Goal: Task Accomplishment & Management: Manage account settings

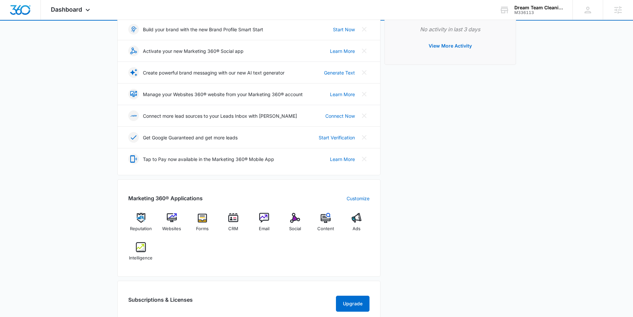
scroll to position [120, 0]
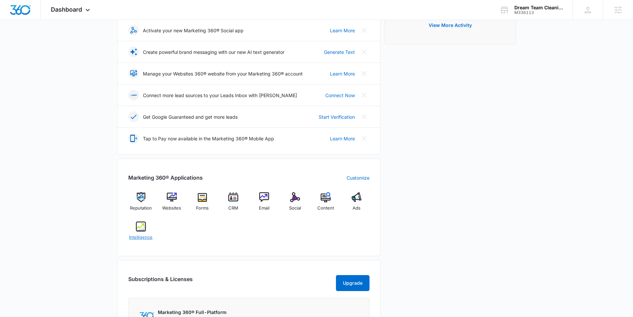
click at [139, 226] on img at bounding box center [141, 226] width 10 height 10
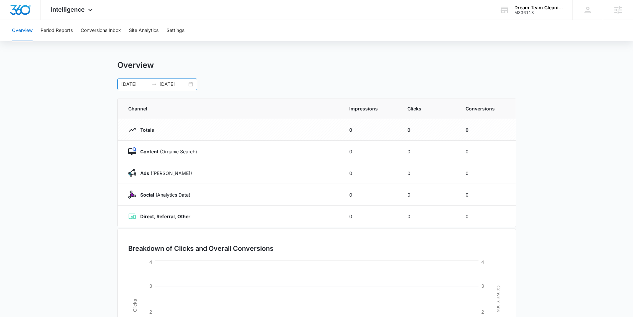
scroll to position [3, 0]
click at [179, 30] on button "Settings" at bounding box center [176, 30] width 18 height 21
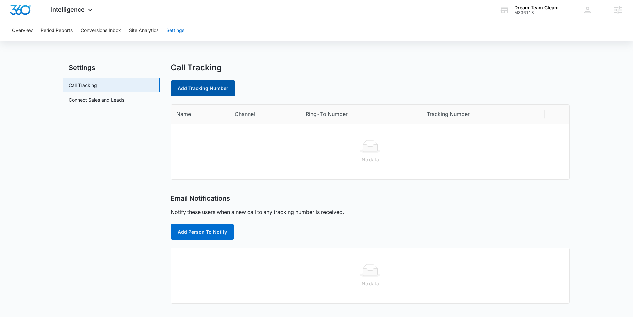
click at [178, 90] on link "Add Tracking Number" at bounding box center [203, 88] width 65 height 16
select select "by_area_code"
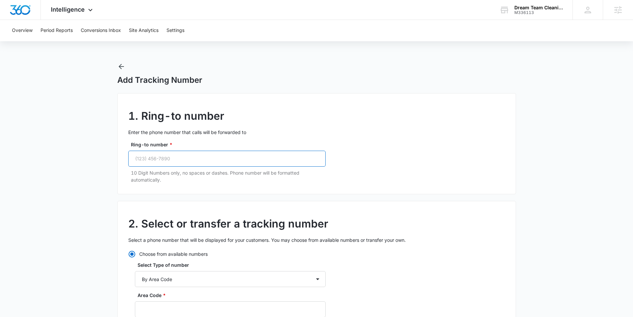
click at [176, 159] on input "Ring-to number *" at bounding box center [227, 159] width 198 height 16
paste input "(267) 235-5071"
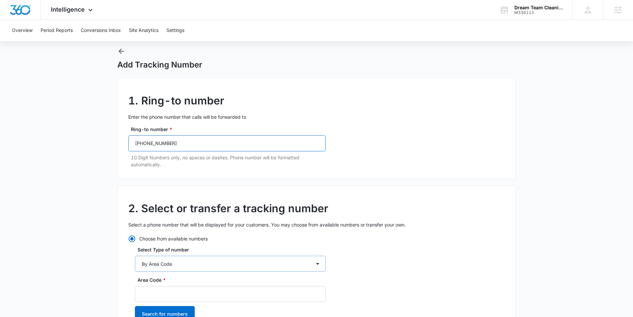
scroll to position [35, 0]
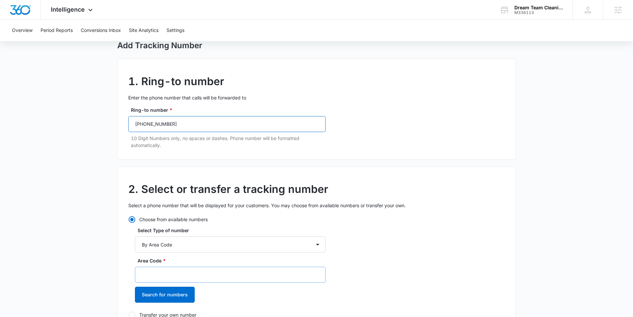
type input "(267) 235-5071"
click at [167, 267] on input "Area Code *" at bounding box center [230, 275] width 191 height 16
type input "267"
click at [173, 295] on button "Search for numbers" at bounding box center [165, 295] width 60 height 16
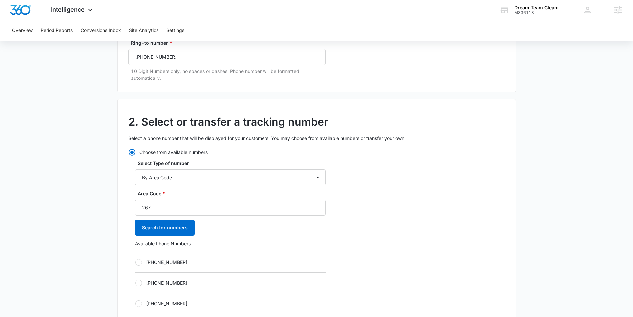
scroll to position [107, 0]
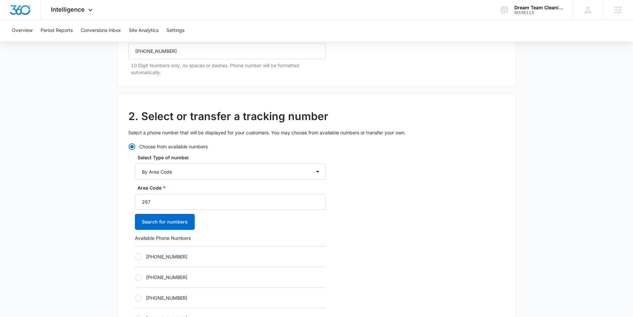
click at [143, 258] on label "+12672172583" at bounding box center [230, 256] width 191 height 7
click at [135, 257] on input "+12672172583" at bounding box center [135, 256] width 0 height 0
radio input "true"
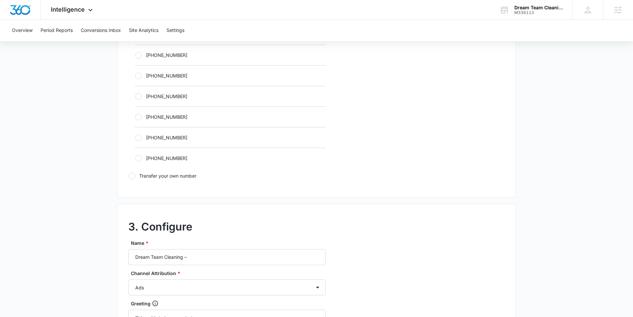
scroll to position [413, 0]
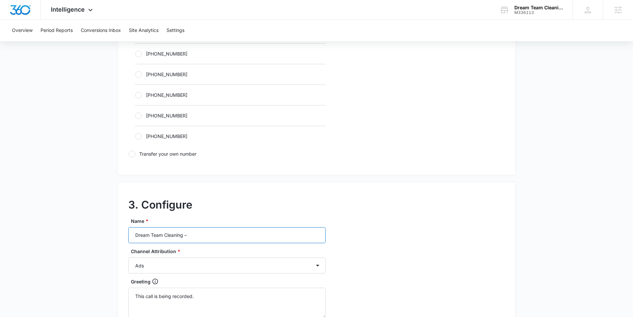
click at [207, 234] on input "Dream Team Cleaning –" at bounding box center [227, 235] width 198 height 16
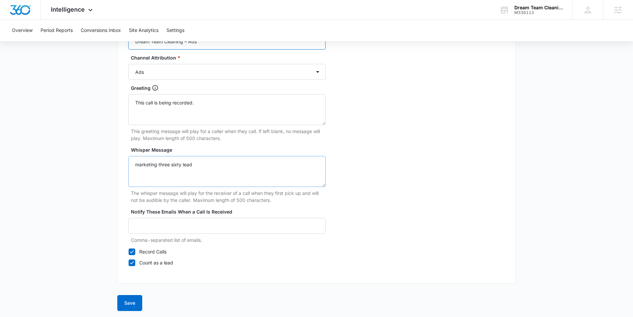
scroll to position [609, 0]
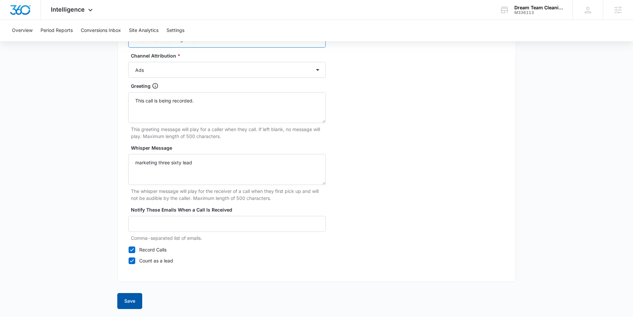
type input "Dream Team Cleaning – Ads"
click at [130, 300] on button "Save" at bounding box center [129, 301] width 25 height 16
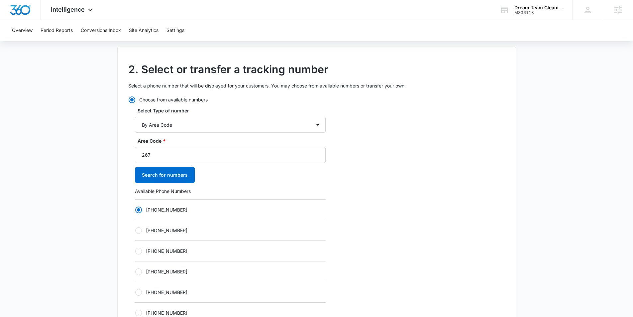
scroll to position [0, 0]
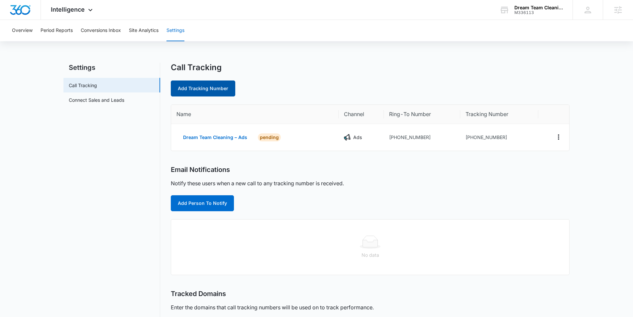
click at [202, 89] on link "Add Tracking Number" at bounding box center [203, 88] width 65 height 16
select select "by_area_code"
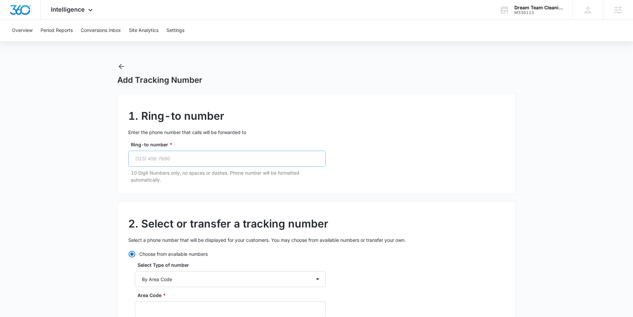
scroll to position [1, 0]
click at [137, 152] on input "Ring-to number *" at bounding box center [227, 158] width 198 height 16
paste input "(267) 235-5071"
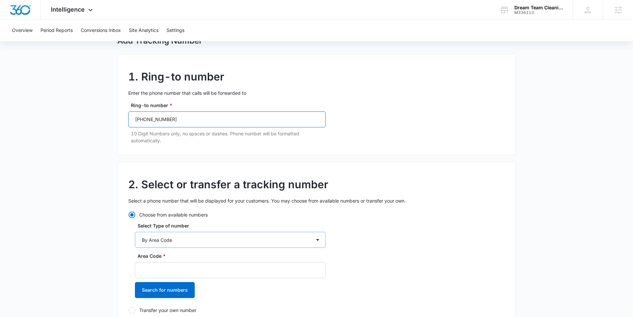
scroll to position [41, 0]
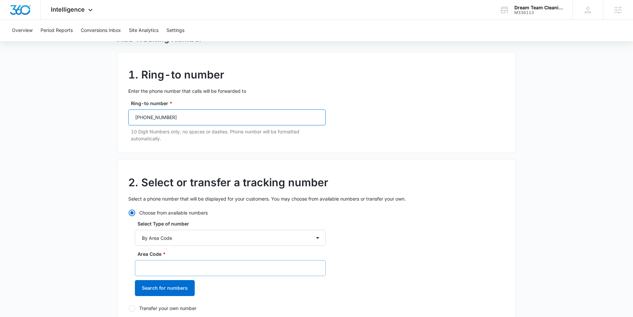
type input "(267) 235-5071"
click at [183, 272] on input "Area Code *" at bounding box center [230, 268] width 191 height 16
type input "267"
click at [184, 286] on button "Search for numbers" at bounding box center [165, 288] width 60 height 16
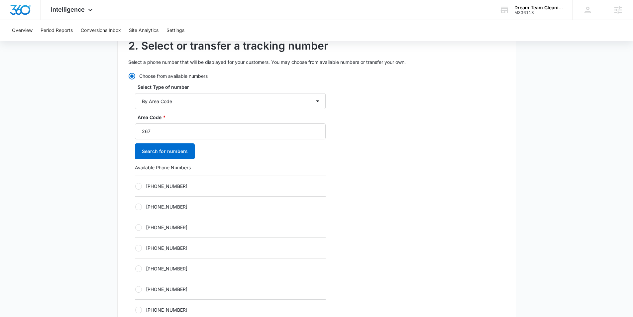
scroll to position [181, 0]
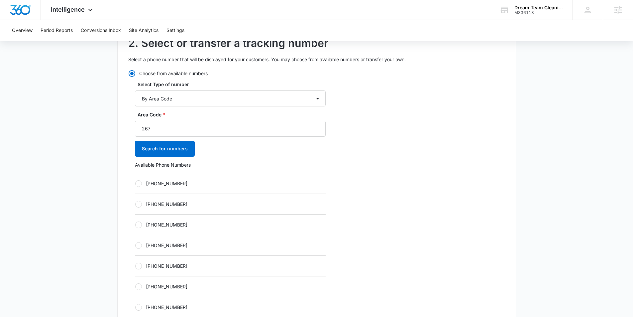
click at [137, 185] on div at bounding box center [138, 183] width 7 height 7
click at [135, 184] on input "+12672274032" at bounding box center [135, 183] width 0 height 0
radio input "true"
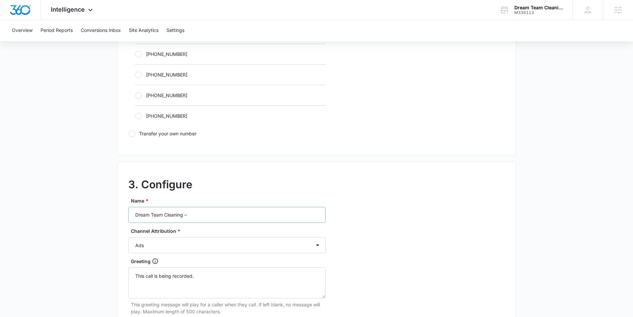
scroll to position [435, 0]
click at [222, 215] on input "Dream Team Cleaning –" at bounding box center [227, 214] width 198 height 16
type input "Dream Team Cleaning – Content"
click at [195, 244] on select "Ads Local Service Ads Content Social Other" at bounding box center [227, 244] width 198 height 16
select select "CONTENT"
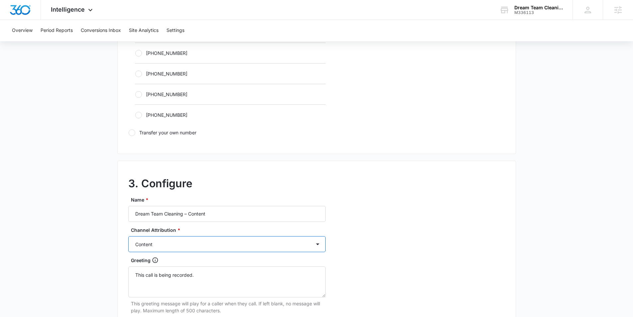
click at [128, 236] on select "Ads Local Service Ads Content Social Other" at bounding box center [227, 244] width 198 height 16
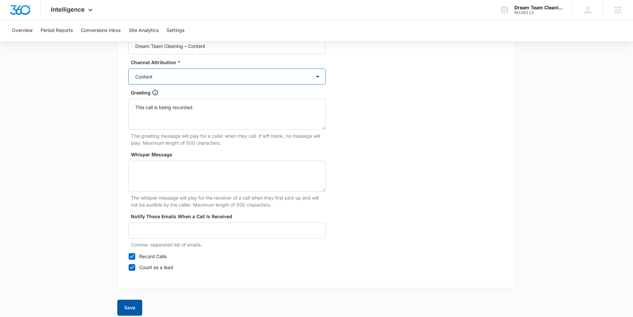
scroll to position [600, 0]
click at [135, 308] on button "Save" at bounding box center [129, 309] width 25 height 16
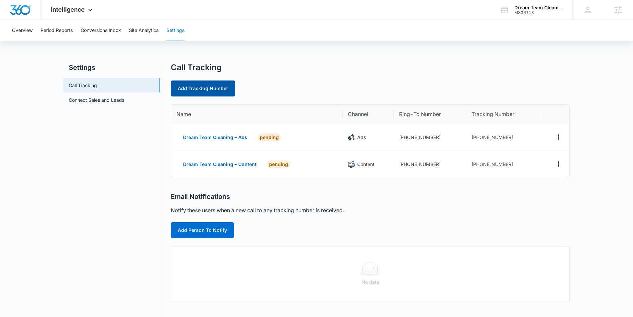
click at [212, 85] on link "Add Tracking Number" at bounding box center [203, 88] width 65 height 16
select select "by_area_code"
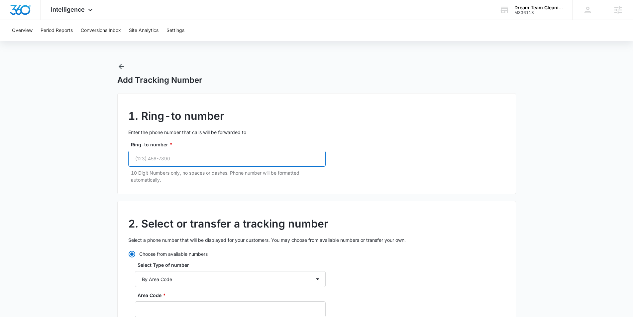
click at [181, 157] on input "Ring-to number *" at bounding box center [227, 159] width 198 height 16
paste input "(267) 235-5071"
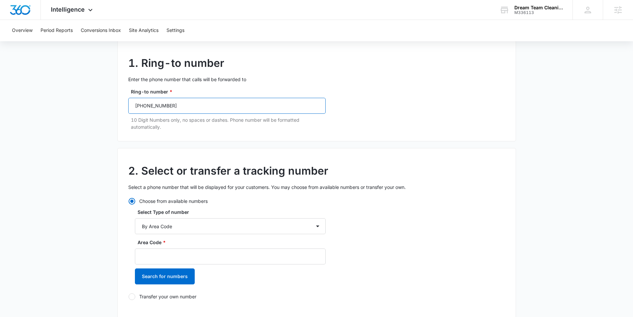
scroll to position [63, 0]
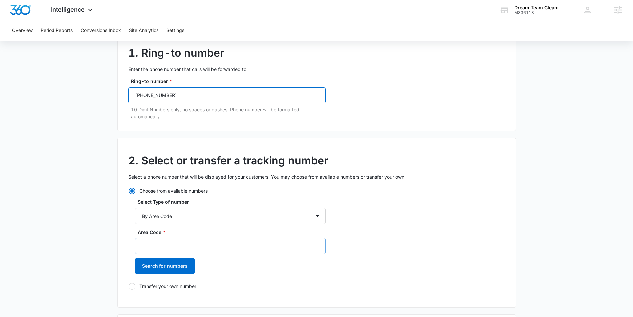
type input "(267) 235-5071"
click at [162, 241] on input "Area Code *" at bounding box center [230, 246] width 191 height 16
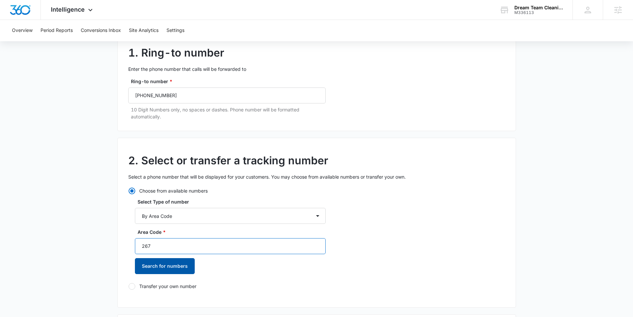
type input "267"
click at [161, 265] on button "Search for numbers" at bounding box center [165, 266] width 60 height 16
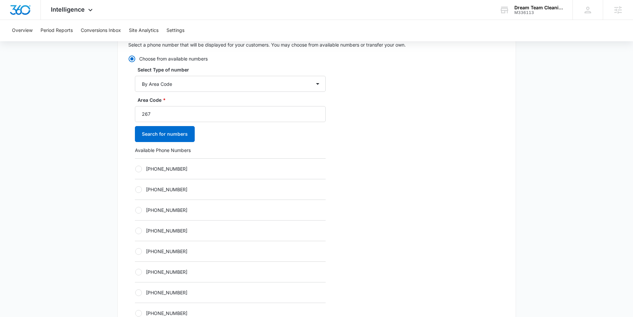
click at [146, 171] on label "+12672274170" at bounding box center [230, 168] width 191 height 7
click at [135, 169] on input "+12672274170" at bounding box center [135, 169] width 0 height 0
radio input "true"
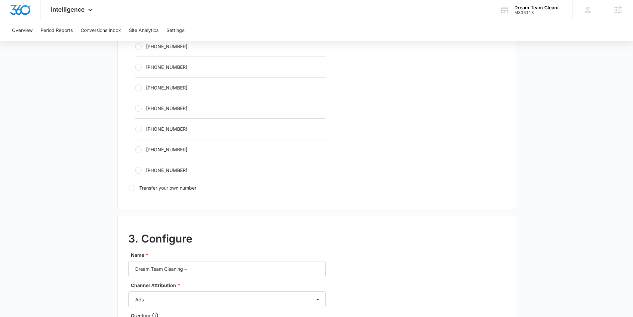
scroll to position [415, 0]
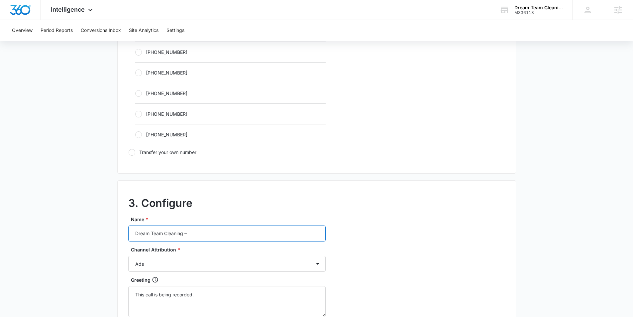
click at [226, 231] on input "Dream Team Cleaning –" at bounding box center [227, 233] width 198 height 16
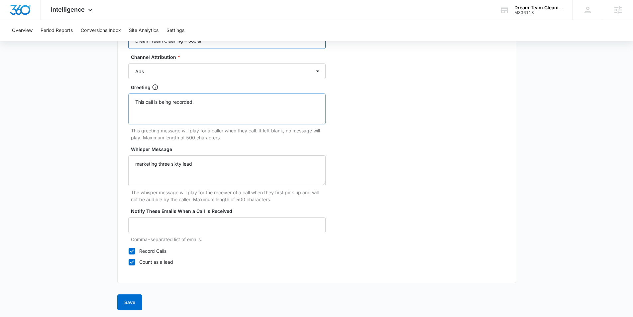
scroll to position [609, 0]
type input "Dream Team Cleaning – Social"
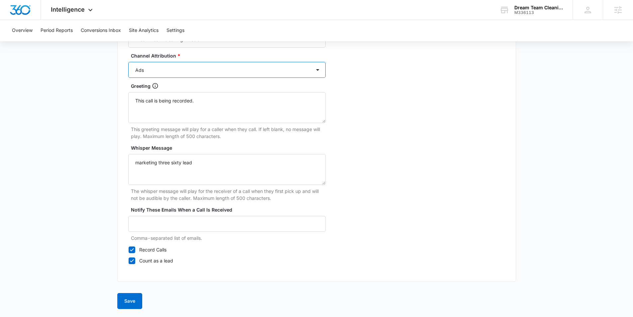
click at [146, 74] on select "Ads Local Service Ads Content Social Other" at bounding box center [227, 70] width 198 height 16
select select "SOCIAL"
click at [128, 62] on select "Ads Local Service Ads Content Social Other" at bounding box center [227, 70] width 198 height 16
drag, startPoint x: 135, startPoint y: 302, endPoint x: 135, endPoint y: 291, distance: 11.0
click at [135, 302] on button "Save" at bounding box center [129, 301] width 25 height 16
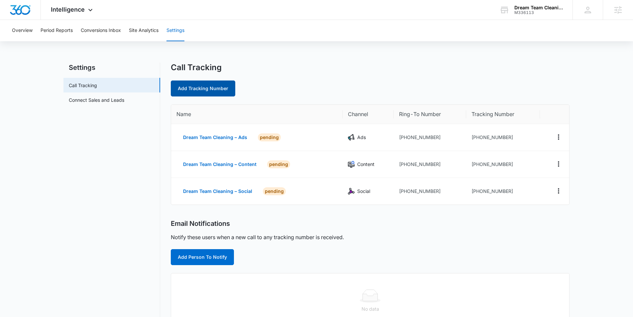
click at [210, 86] on link "Add Tracking Number" at bounding box center [203, 88] width 65 height 16
select select "by_area_code"
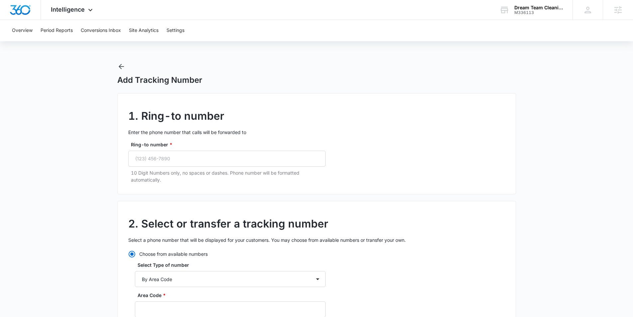
click at [188, 169] on div "Ring-to number * 10 Digit Numbers only, no spaces or dashes. Phone number will …" at bounding box center [227, 162] width 198 height 42
click at [188, 164] on input "Ring-to number *" at bounding box center [227, 159] width 198 height 16
paste input "(267) 235-5071"
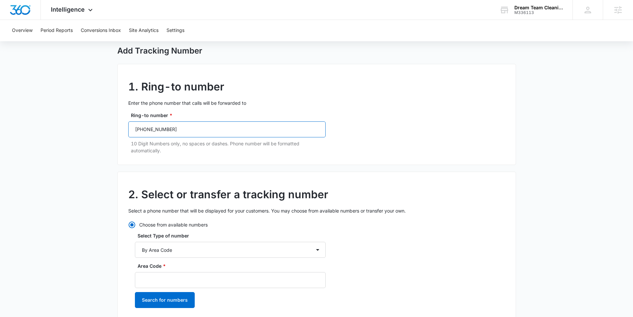
scroll to position [60, 0]
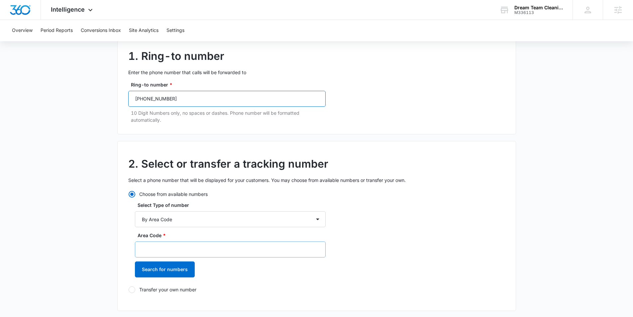
type input "(267) 235-5071"
click at [162, 245] on input "Area Code *" at bounding box center [230, 249] width 191 height 16
type input "267"
click at [181, 266] on button "Search for numbers" at bounding box center [165, 269] width 60 height 16
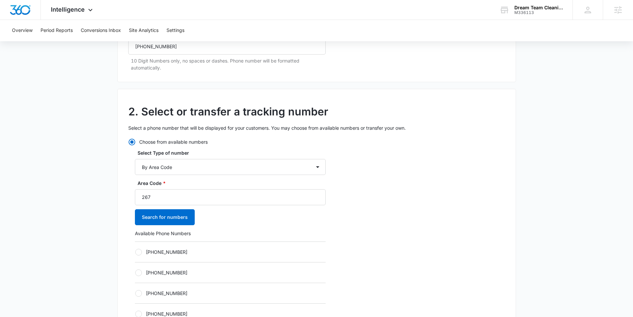
click at [143, 254] on label "+12672773229" at bounding box center [230, 251] width 191 height 7
click at [135, 252] on input "+12672773229" at bounding box center [135, 252] width 0 height 0
radio input "true"
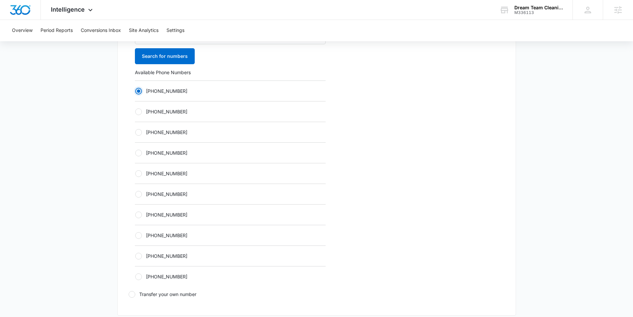
scroll to position [372, 0]
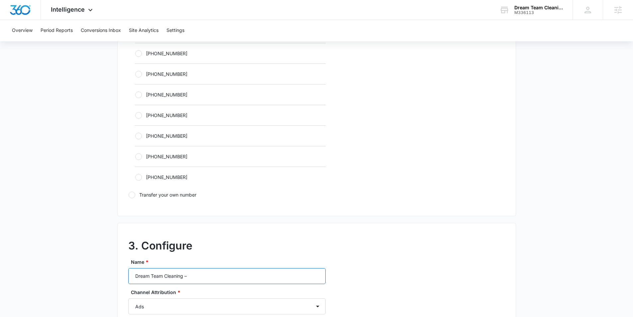
click at [220, 268] on input "Dream Team Cleaning –" at bounding box center [227, 276] width 198 height 16
click at [215, 282] on input "Dream Team Cleaning –" at bounding box center [227, 276] width 198 height 16
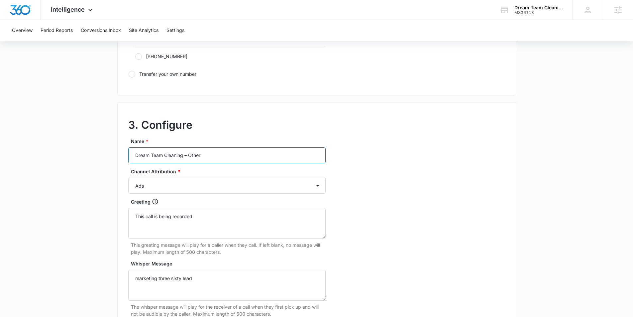
scroll to position [500, 0]
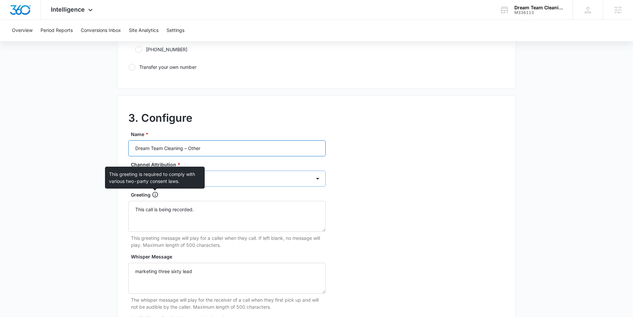
type input "Dream Team Cleaning – Other"
click at [151, 179] on select "Ads Local Service Ads Content Social Other" at bounding box center [227, 179] width 198 height 16
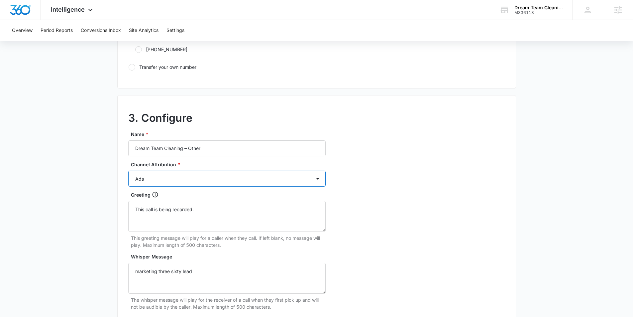
select select "OTHER"
click at [128, 171] on select "Ads Local Service Ads Content Social Other" at bounding box center [227, 179] width 198 height 16
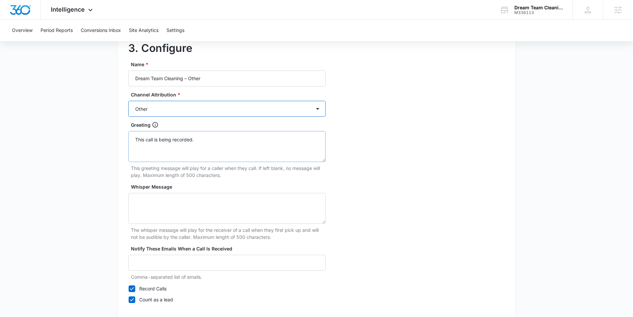
scroll to position [609, 0]
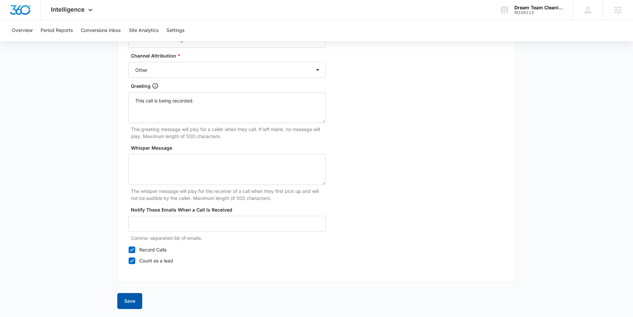
click at [132, 301] on button "Save" at bounding box center [129, 301] width 25 height 16
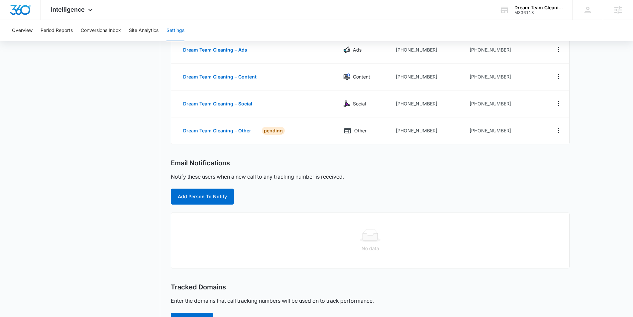
scroll to position [89, 0]
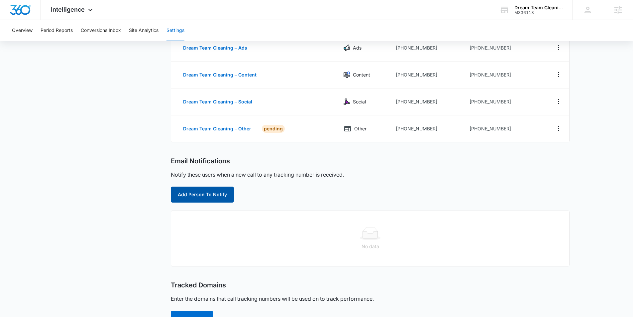
click at [209, 192] on button "Add Person To Notify" at bounding box center [202, 195] width 63 height 16
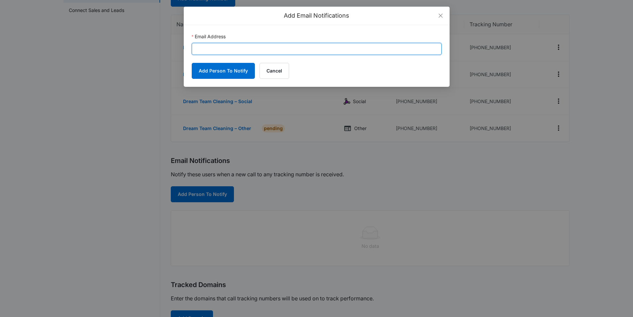
click at [277, 48] on input "Email Address" at bounding box center [317, 49] width 250 height 12
paste input "dtcleaningllc1@gmail.com"
type input "dtcleaningllc1@gmail.com"
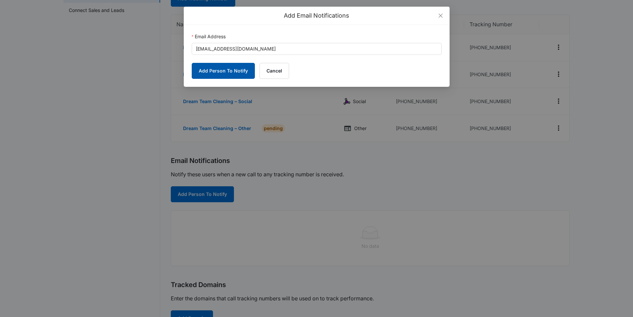
click at [236, 67] on button "Add Person To Notify" at bounding box center [223, 71] width 63 height 16
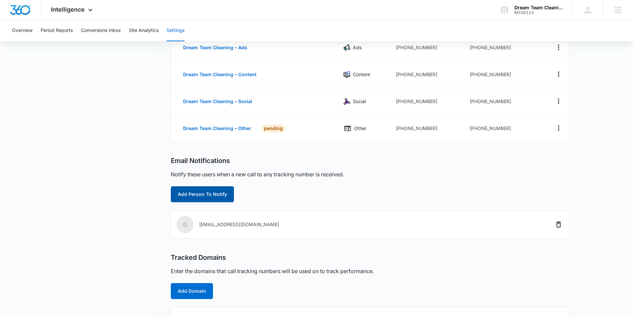
click at [202, 198] on button "Add Person To Notify" at bounding box center [202, 194] width 63 height 16
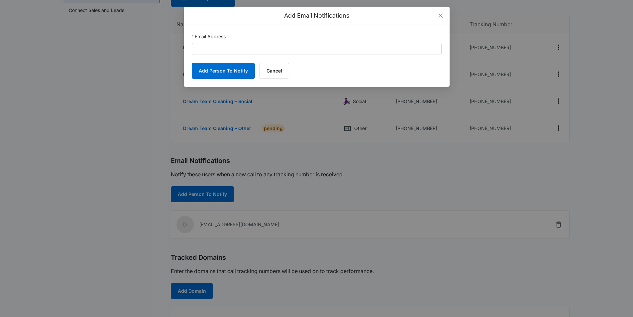
click at [195, 195] on div "Add Email Notifications Email Address Add Person To Notify Cancel" at bounding box center [316, 158] width 633 height 317
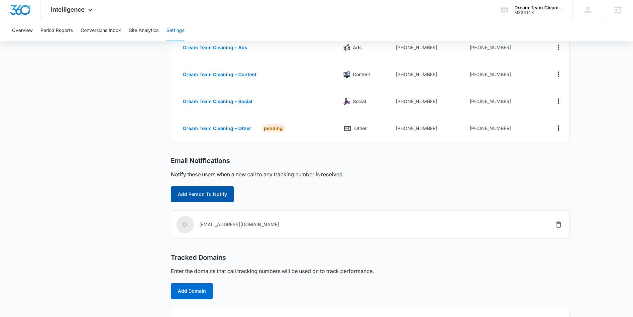
click at [201, 194] on button "Add Person To Notify" at bounding box center [202, 194] width 63 height 16
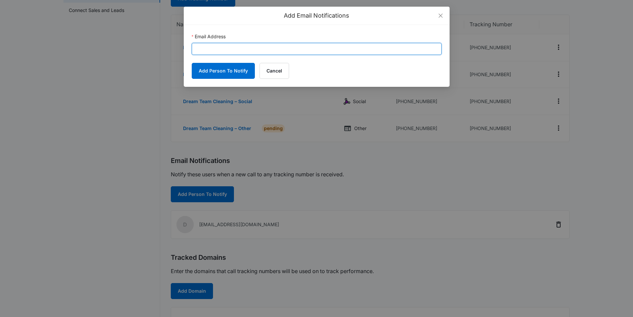
click at [221, 49] on input "Email Address" at bounding box center [317, 49] width 250 height 12
paste input "nathan.hoover@madwire.com"
type input "nathan.hoover@madwire.com"
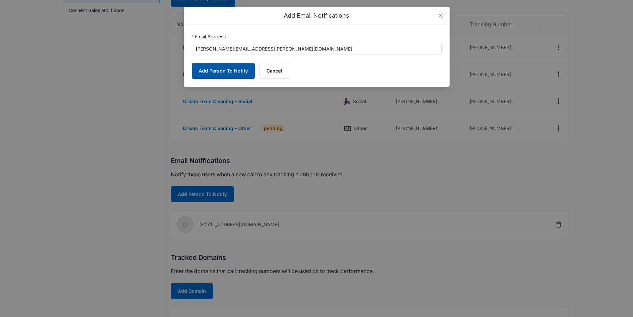
click at [211, 73] on button "Add Person To Notify" at bounding box center [223, 71] width 63 height 16
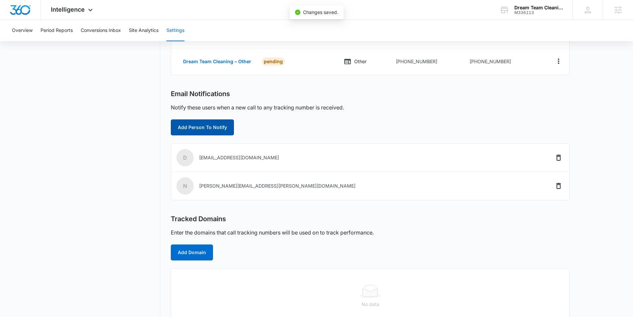
scroll to position [172, 0]
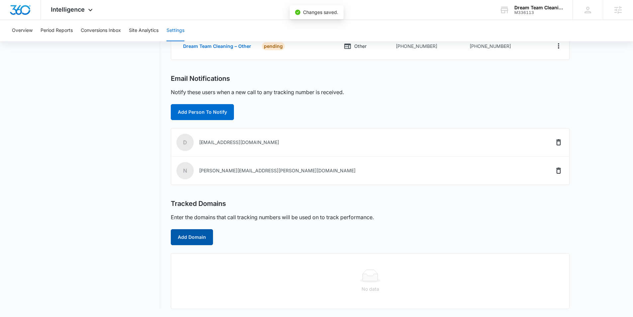
click at [190, 241] on button "Add Domain" at bounding box center [192, 237] width 42 height 16
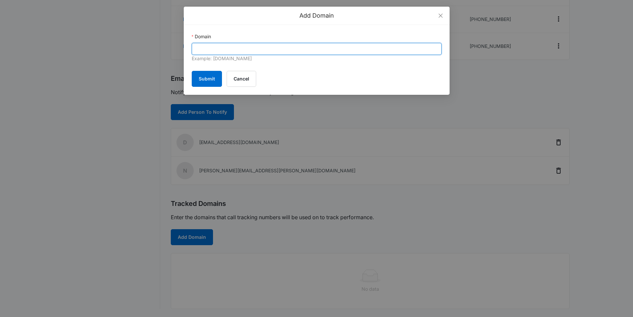
click at [208, 50] on input "Domain" at bounding box center [317, 49] width 250 height 12
paste input "https://dreamteam-cleaning.com/"
drag, startPoint x: 212, startPoint y: 49, endPoint x: 172, endPoint y: 47, distance: 40.0
click at [173, 47] on div "Add Domain Domain https://dreamteam-cleaning.com/ Example: marketing360.com Sub…" at bounding box center [316, 158] width 633 height 317
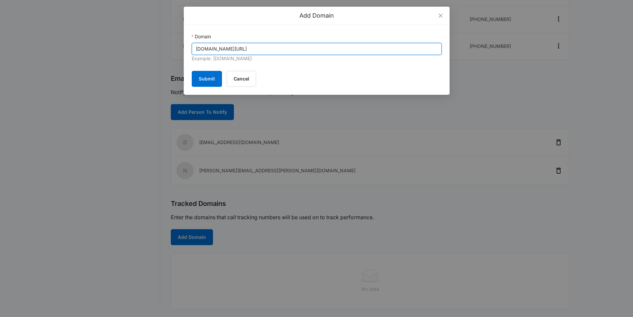
click at [283, 49] on input "dreamteam-cleaning.com/" at bounding box center [317, 49] width 250 height 12
type input "dreamteam-cleaning.com"
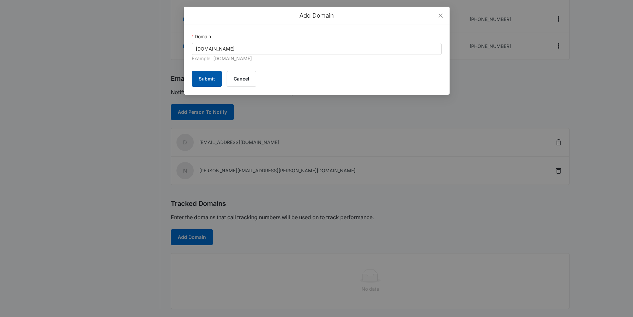
click at [199, 75] on button "Submit" at bounding box center [207, 79] width 30 height 16
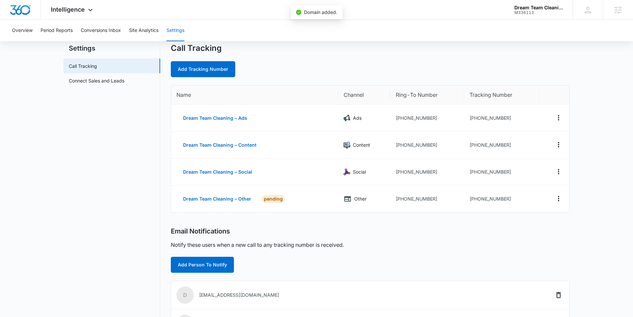
scroll to position [0, 0]
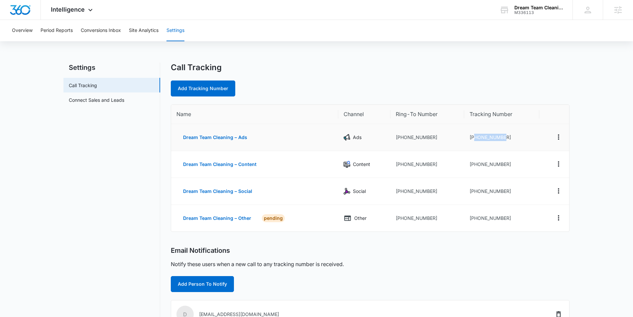
drag, startPoint x: 505, startPoint y: 137, endPoint x: 475, endPoint y: 139, distance: 29.3
click at [475, 139] on td "+12672172583" at bounding box center [501, 137] width 75 height 27
copy td "2672172583"
drag, startPoint x: 497, startPoint y: 164, endPoint x: 474, endPoint y: 163, distance: 22.6
click at [475, 163] on td "+12672274032" at bounding box center [501, 164] width 75 height 27
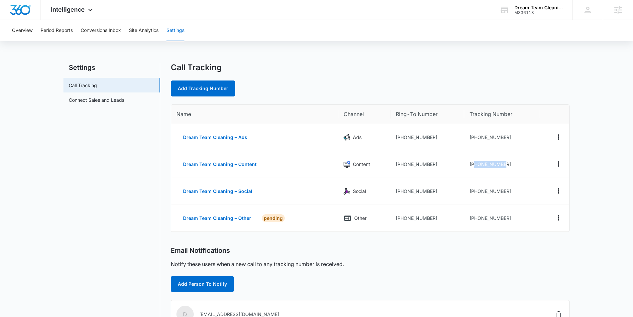
copy td "2672274032"
drag, startPoint x: 506, startPoint y: 190, endPoint x: 474, endPoint y: 193, distance: 32.0
click at [474, 193] on td "+12672274170" at bounding box center [501, 191] width 75 height 27
copy td "2672274170"
drag, startPoint x: 509, startPoint y: 216, endPoint x: 474, endPoint y: 219, distance: 34.4
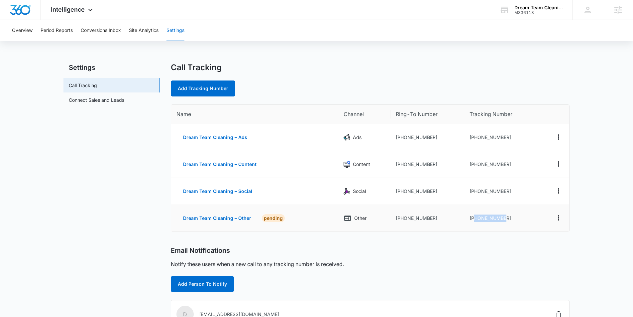
click at [474, 219] on td "+12672773229" at bounding box center [501, 218] width 75 height 27
copy td "2672773229"
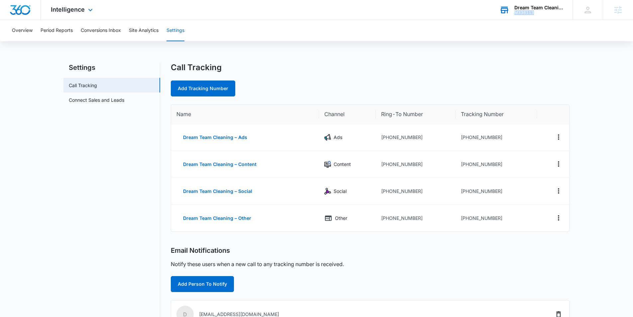
drag, startPoint x: 540, startPoint y: 12, endPoint x: 516, endPoint y: 13, distance: 23.7
click at [516, 13] on div "M336113" at bounding box center [539, 12] width 49 height 5
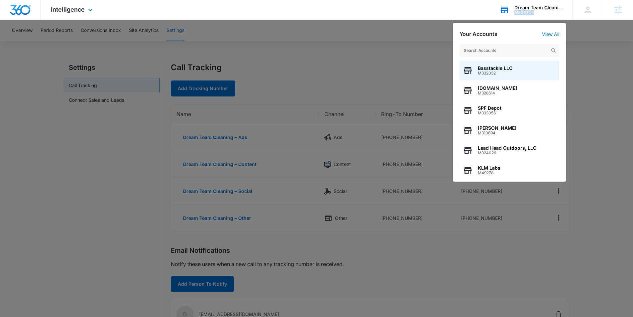
drag, startPoint x: 534, startPoint y: 12, endPoint x: 514, endPoint y: 13, distance: 19.6
click at [515, 13] on div "M336113" at bounding box center [539, 12] width 49 height 5
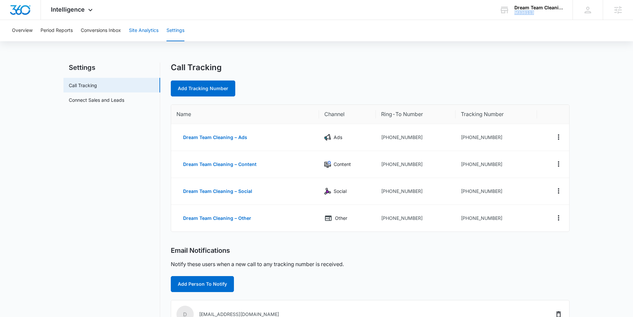
copy div "M336113"
click at [87, 14] on icon at bounding box center [90, 12] width 8 height 8
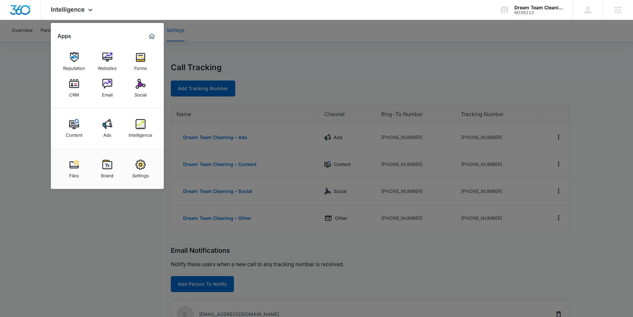
click at [348, 64] on div at bounding box center [316, 158] width 633 height 317
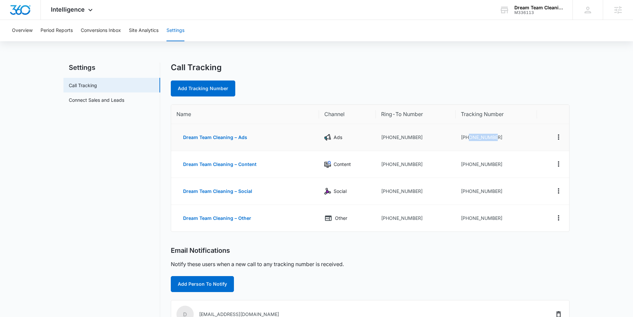
drag, startPoint x: 510, startPoint y: 140, endPoint x: 467, endPoint y: 137, distance: 43.0
click at [467, 137] on td "+12672172583" at bounding box center [496, 137] width 81 height 27
drag, startPoint x: 466, startPoint y: 137, endPoint x: 503, endPoint y: 137, distance: 37.6
click at [503, 137] on td "+12672172583" at bounding box center [496, 137] width 81 height 27
copy td "2672172583"
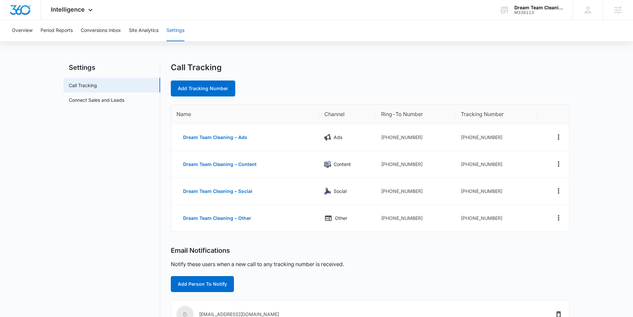
click at [163, 114] on div "Settings Call Tracking Connect Sales and Leads Call Tracking Add Tracking Numbe…" at bounding box center [317, 255] width 506 height 384
drag, startPoint x: 174, startPoint y: 110, endPoint x: 538, endPoint y: 223, distance: 381.8
click at [538, 223] on table "Name Channel Ring-To Number Tracking Number Dream Team Cleaning – Ads Ads +1267…" at bounding box center [370, 168] width 398 height 127
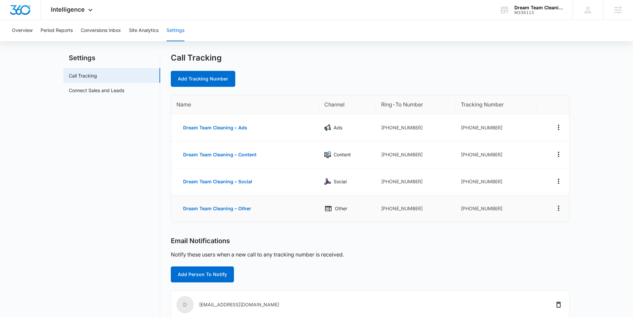
scroll to position [10, 0]
copy colgroup
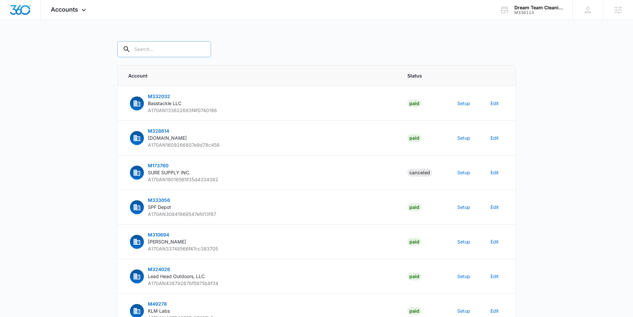
click at [177, 51] on input "text" at bounding box center [164, 49] width 94 height 16
click at [174, 48] on input "text" at bounding box center [164, 49] width 94 height 16
type input "M336113"
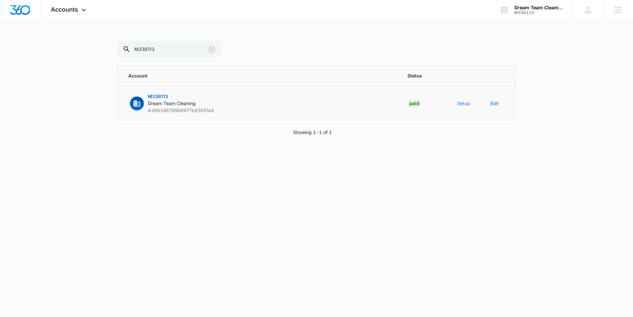
click at [466, 103] on button "Setup" at bounding box center [464, 103] width 13 height 7
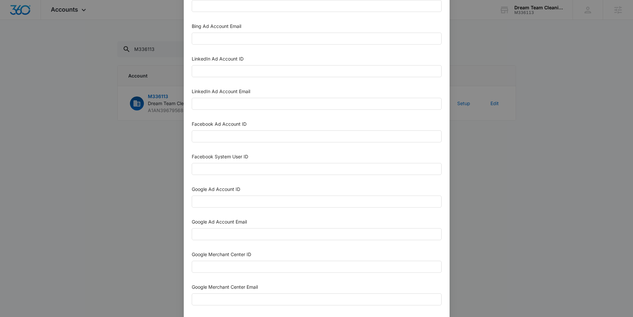
scroll to position [78, 0]
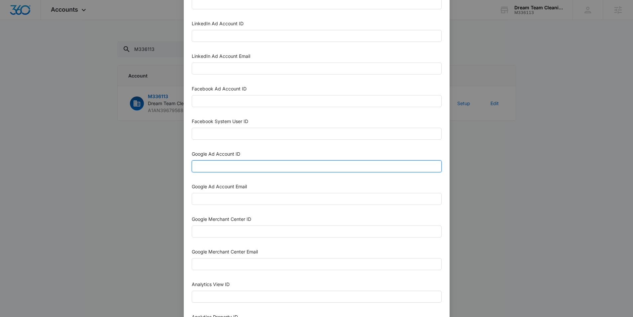
click at [228, 165] on input "Google Ad Account ID" at bounding box center [317, 166] width 250 height 12
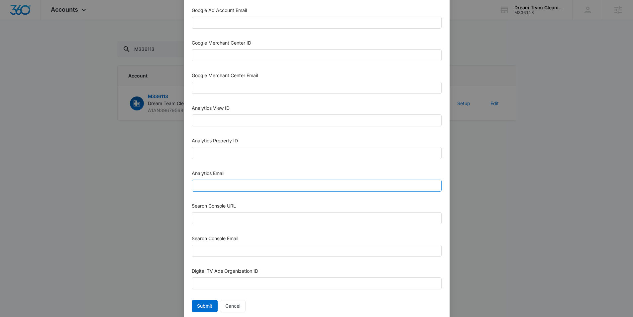
scroll to position [257, 0]
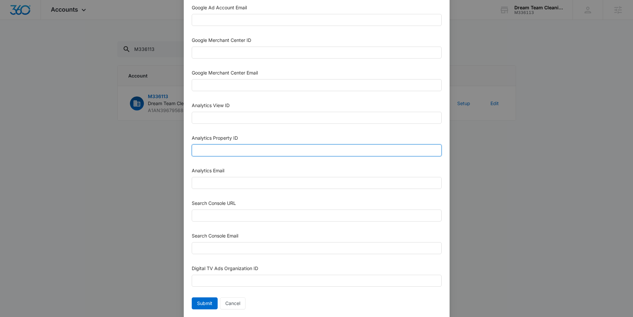
click at [201, 148] on input "Analytics Property ID" at bounding box center [317, 150] width 250 height 12
click at [252, 152] on input "Analytics Property ID" at bounding box center [317, 150] width 250 height 12
paste input "504738567"
type input "504738567"
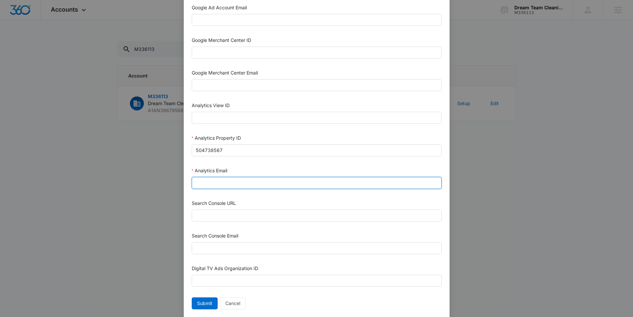
click at [219, 181] on input "Analytics Email" at bounding box center [317, 183] width 250 height 12
type input "m360+accounts1025@madwiremedia.com"
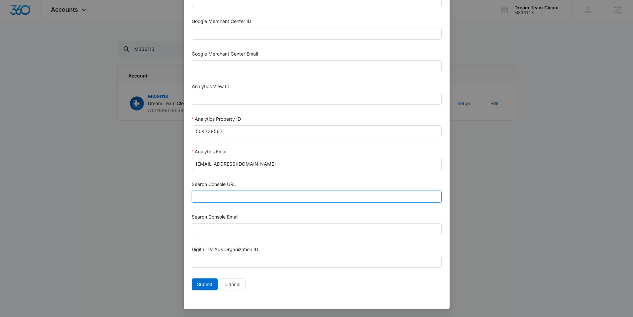
click at [251, 197] on input "Search Console URL" at bounding box center [317, 197] width 250 height 12
paste input "https://dreamteam-cleaning.com/"
type input "https://dreamteam-cleaning.com/"
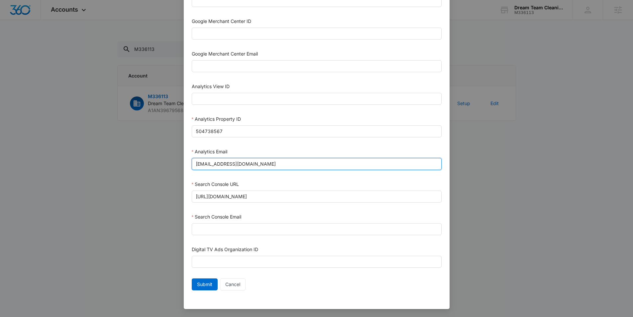
click at [242, 165] on input "m360+accounts1025@madwiremedia.com" at bounding box center [317, 164] width 250 height 12
click at [242, 165] on input "[EMAIL_ADDRESS][DOMAIN_NAME]" at bounding box center [317, 164] width 250 height 12
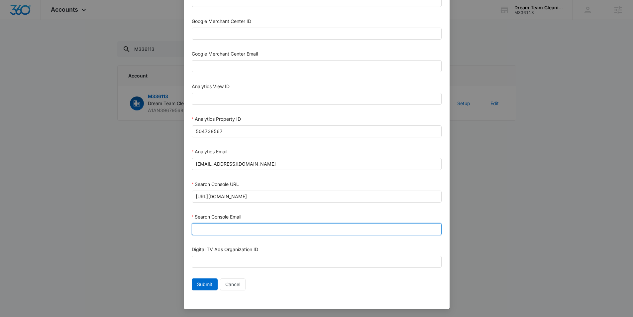
click at [228, 234] on input "Search Console Email" at bounding box center [317, 229] width 250 height 12
paste input "[EMAIL_ADDRESS][DOMAIN_NAME]"
type input "[EMAIL_ADDRESS][DOMAIN_NAME]"
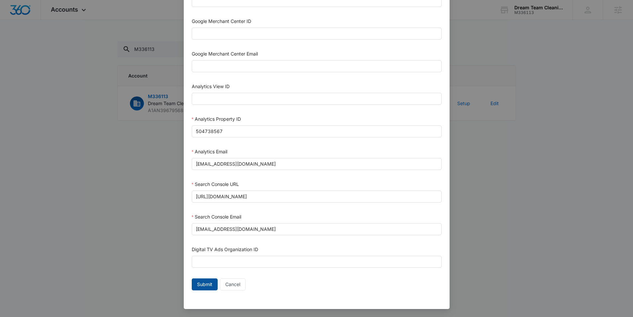
click at [204, 281] on span "Submit" at bounding box center [204, 284] width 15 height 7
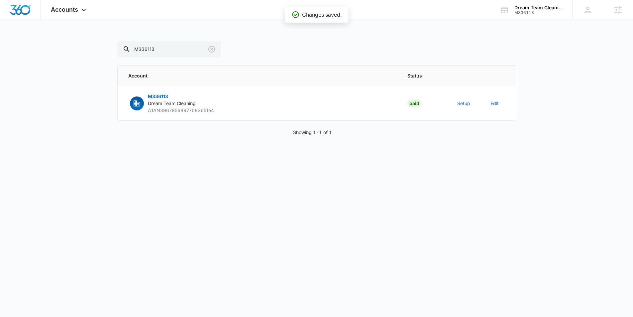
scroll to position [269, 0]
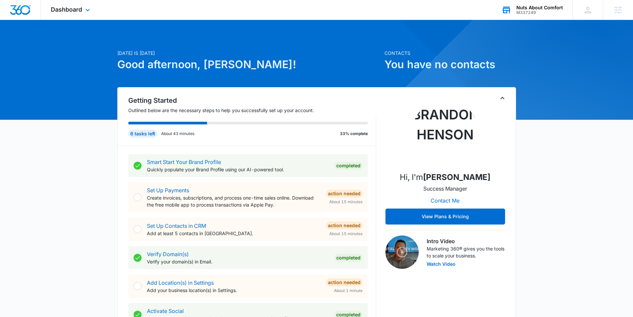
click at [516, 13] on div "Nuts About Comfort M337249 Your Accounts View All" at bounding box center [532, 10] width 81 height 20
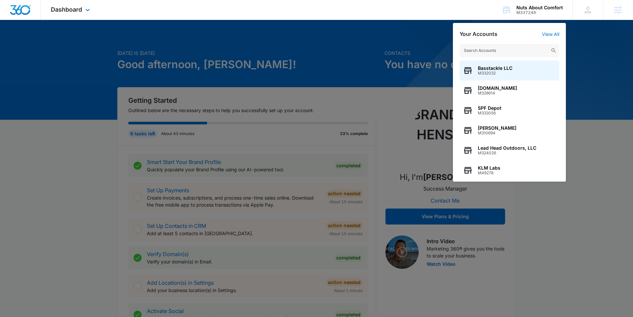
click at [93, 10] on div "Dashboard Apps Reputation Websites Forms CRM Email Social Content Ads Intellige…" at bounding box center [71, 10] width 61 height 20
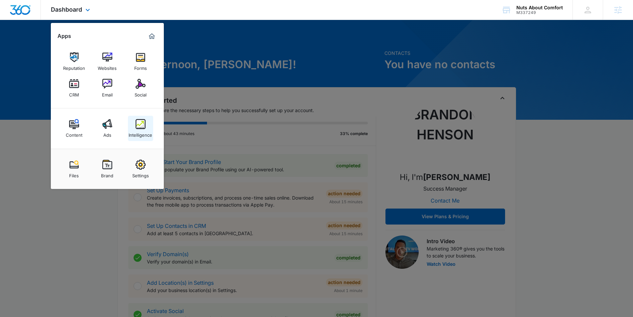
click at [151, 119] on link "Intelligence" at bounding box center [140, 128] width 25 height 25
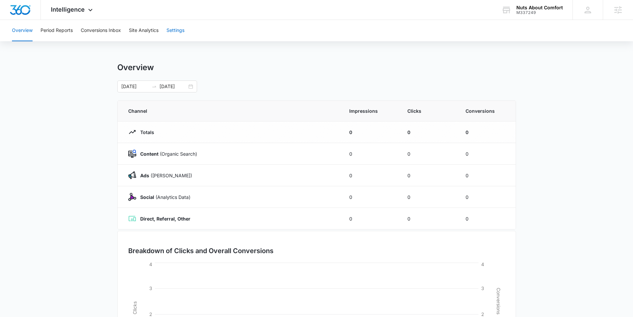
click at [178, 30] on button "Settings" at bounding box center [176, 30] width 18 height 21
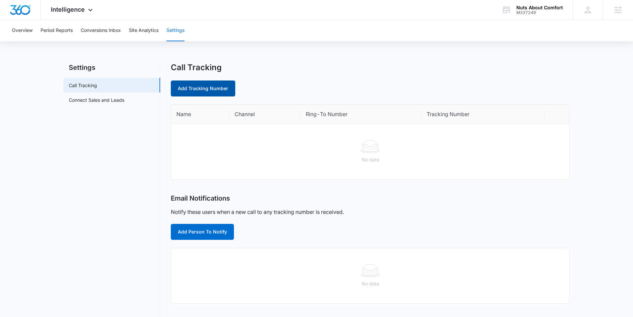
click at [191, 89] on link "Add Tracking Number" at bounding box center [203, 88] width 65 height 16
select select "by_area_code"
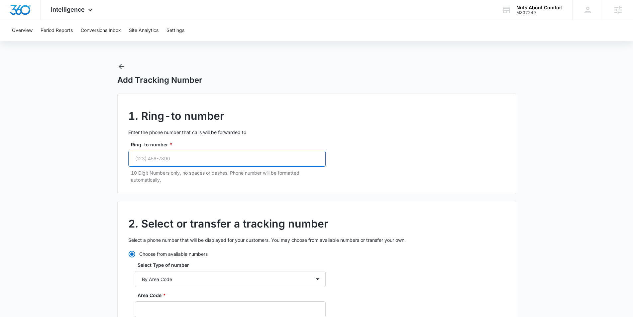
click at [193, 158] on input "Ring-to number *" at bounding box center [227, 159] width 198 height 16
paste input "(330) 933-1472"
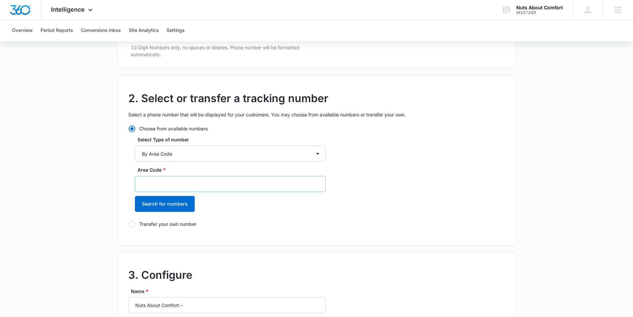
scroll to position [125, 0]
type input "(330) 933-1472"
click at [195, 185] on input "Area Code *" at bounding box center [230, 184] width 191 height 16
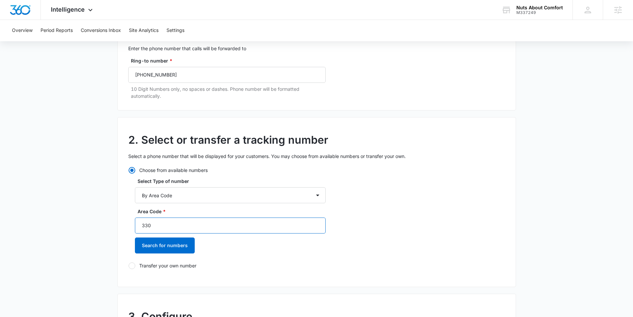
scroll to position [68, 0]
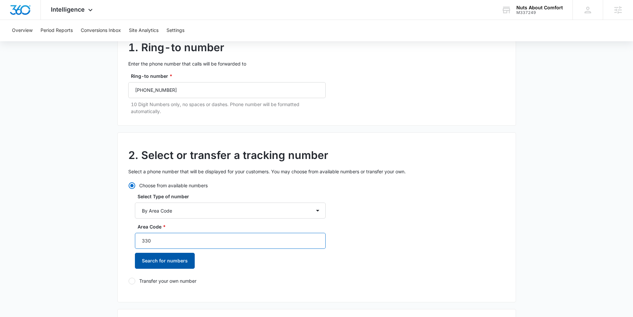
type input "330"
click at [182, 265] on button "Search for numbers" at bounding box center [165, 261] width 60 height 16
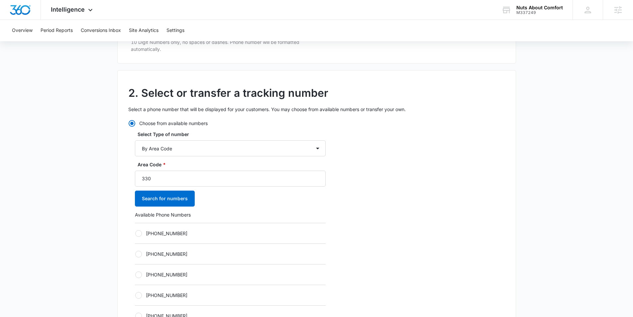
click at [139, 236] on div at bounding box center [138, 233] width 7 height 7
click at [135, 233] on input "+13302985639" at bounding box center [135, 233] width 0 height 0
radio input "true"
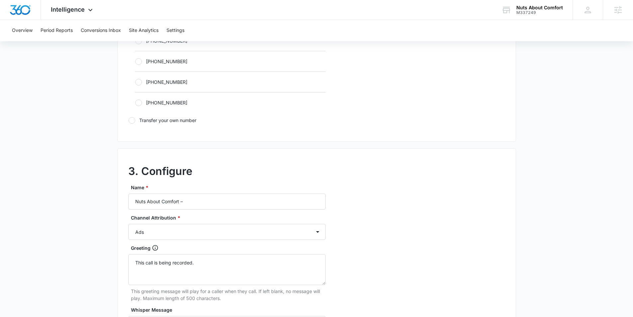
scroll to position [472, 0]
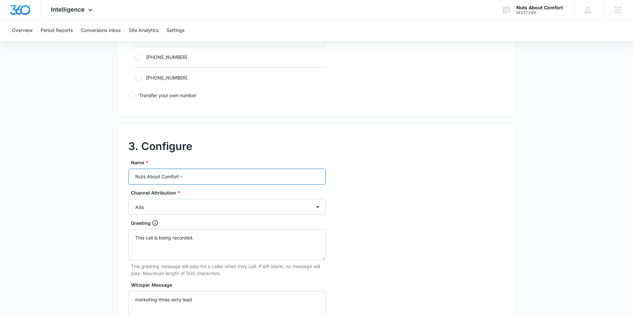
click at [199, 178] on input "Nuts About Comfort –" at bounding box center [227, 177] width 198 height 16
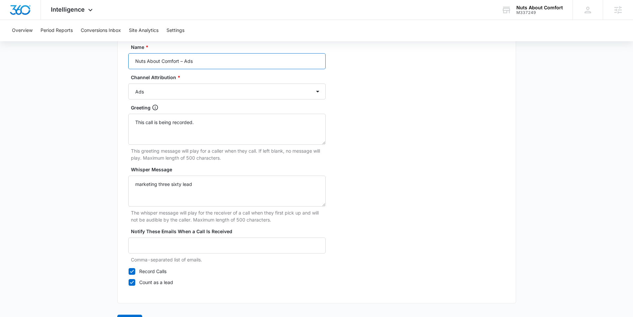
scroll to position [609, 0]
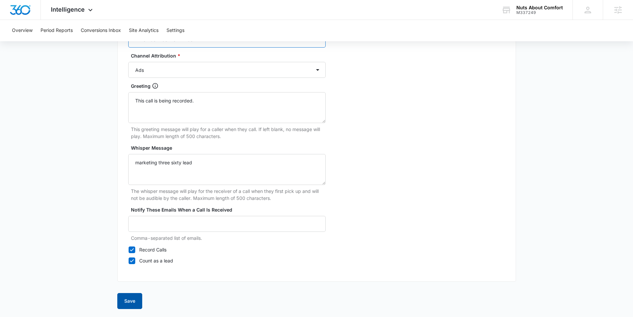
type input "Nuts About Comfort – Ads"
click at [125, 301] on button "Save" at bounding box center [129, 301] width 25 height 16
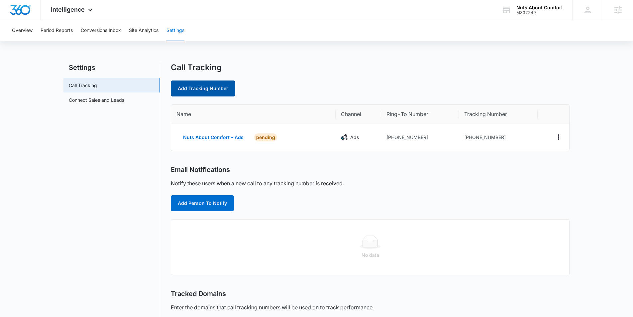
click at [193, 81] on link "Add Tracking Number" at bounding box center [203, 88] width 65 height 16
select select "by_area_code"
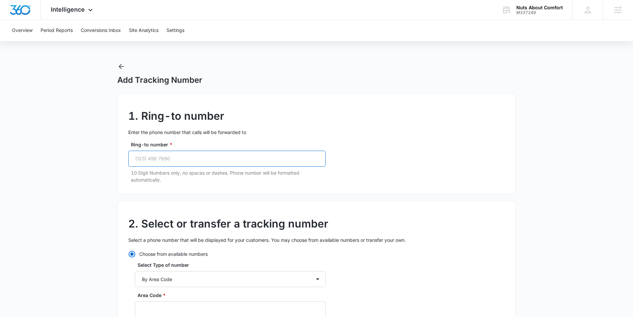
click at [199, 162] on input "Ring-to number *" at bounding box center [227, 159] width 198 height 16
paste input "(330) 933-1472"
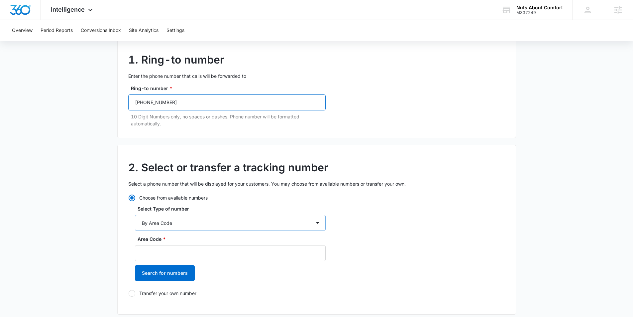
scroll to position [71, 0]
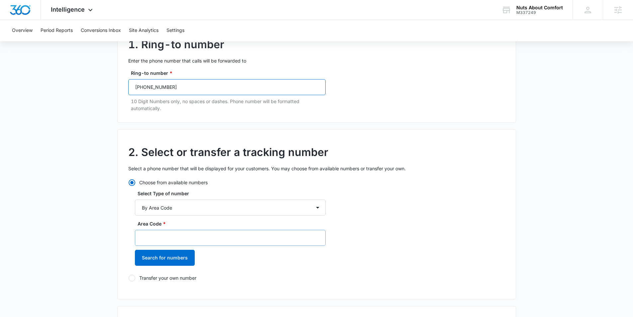
type input "(330) 933-1472"
click at [174, 241] on input "Area Code *" at bounding box center [230, 238] width 191 height 16
type input "330"
click at [154, 256] on button "Search for numbers" at bounding box center [165, 258] width 60 height 16
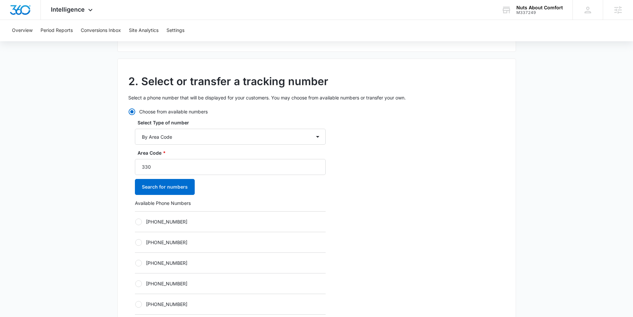
click at [138, 221] on div at bounding box center [138, 221] width 7 height 7
click at [135, 221] on input "+13302998142" at bounding box center [135, 221] width 0 height 0
radio input "true"
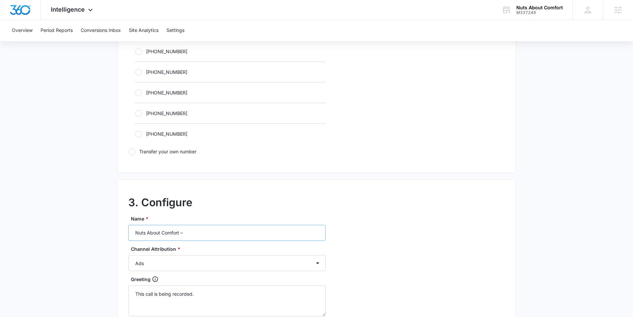
scroll to position [416, 0]
click at [211, 229] on input "Nuts About Comfort –" at bounding box center [227, 232] width 198 height 16
type input "Nuts About Comfort – Content"
click at [177, 264] on select "Ads Local Service Ads Content Social Other" at bounding box center [227, 263] width 198 height 16
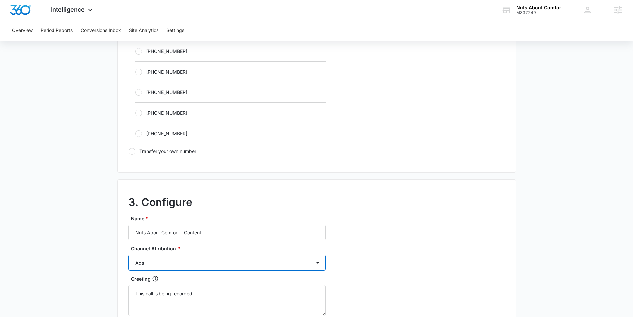
select select "CONTENT"
click at [128, 255] on select "Ads Local Service Ads Content Social Other" at bounding box center [227, 263] width 198 height 16
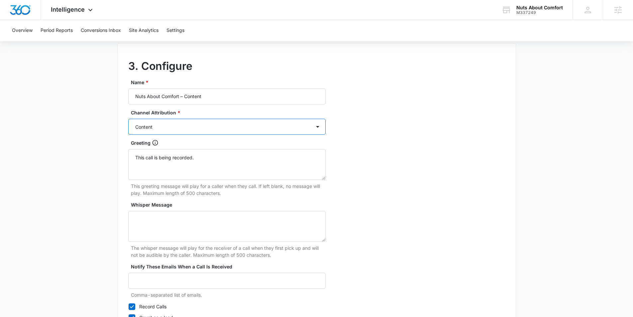
scroll to position [609, 0]
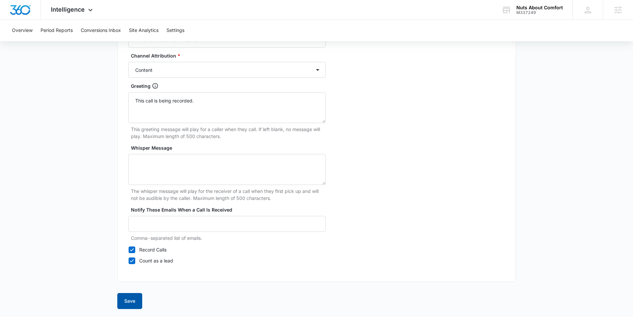
click at [126, 305] on button "Save" at bounding box center [129, 301] width 25 height 16
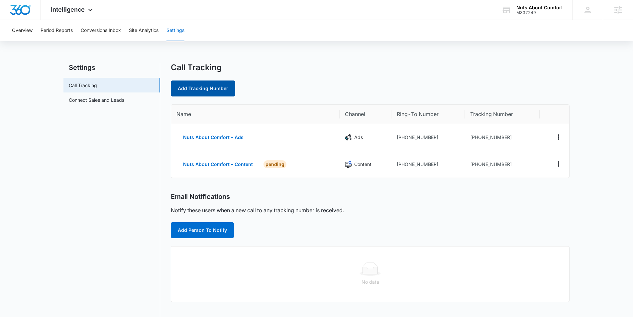
click at [193, 89] on link "Add Tracking Number" at bounding box center [203, 88] width 65 height 16
select select "by_area_code"
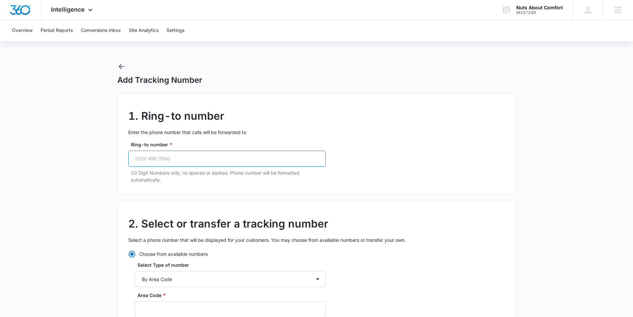
drag, startPoint x: 179, startPoint y: 151, endPoint x: 174, endPoint y: 164, distance: 14.6
click at [179, 151] on input "Ring-to number *" at bounding box center [227, 159] width 198 height 16
paste input "(330) 933-1472"
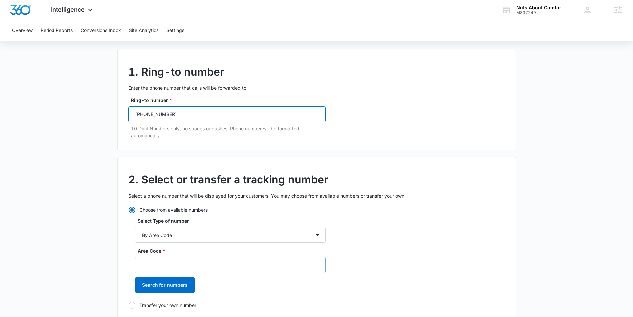
scroll to position [49, 0]
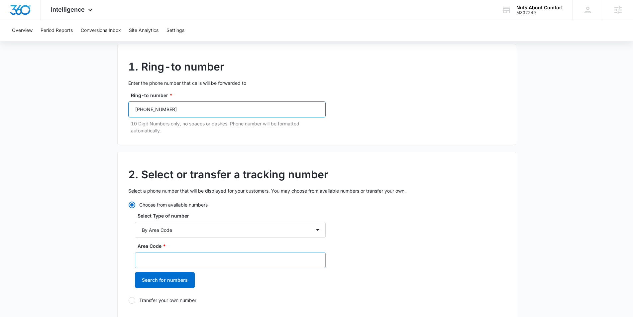
type input "(330) 933-1472"
click at [176, 265] on input "Area Code *" at bounding box center [230, 260] width 191 height 16
type input "330"
click at [156, 281] on button "Search for numbers" at bounding box center [165, 280] width 60 height 16
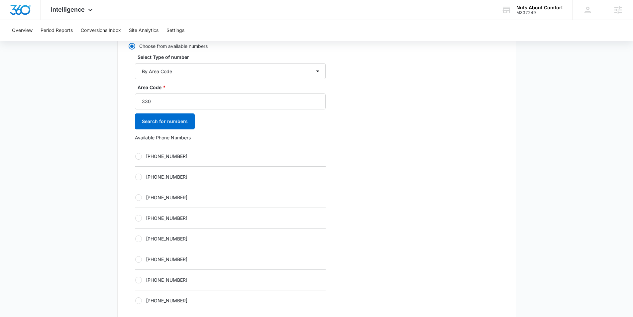
scroll to position [209, 0]
click at [134, 153] on div "Choose from available numbers Select Type of number By City & State By State On…" at bounding box center [227, 201] width 198 height 320
click at [135, 156] on div at bounding box center [138, 155] width 7 height 7
click at [135, 155] on input "+13303686169" at bounding box center [135, 155] width 0 height 0
radio input "true"
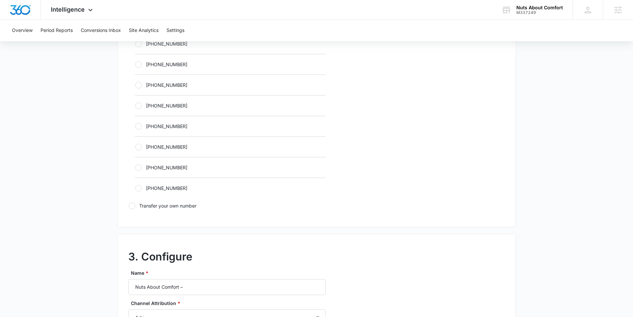
scroll to position [426, 0]
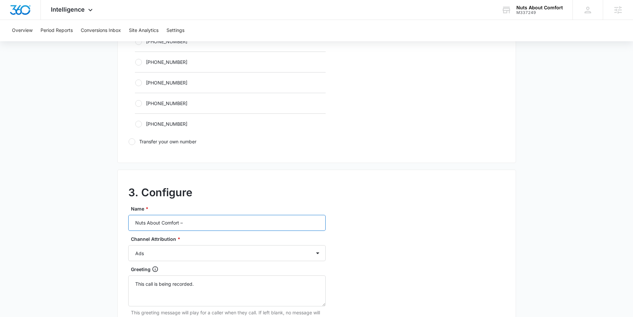
click at [195, 221] on input "Nuts About Comfort –" at bounding box center [227, 223] width 198 height 16
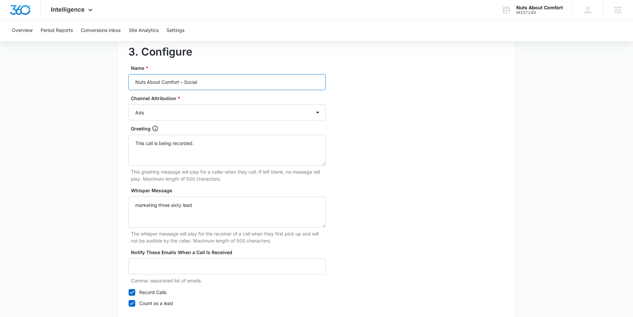
scroll to position [609, 0]
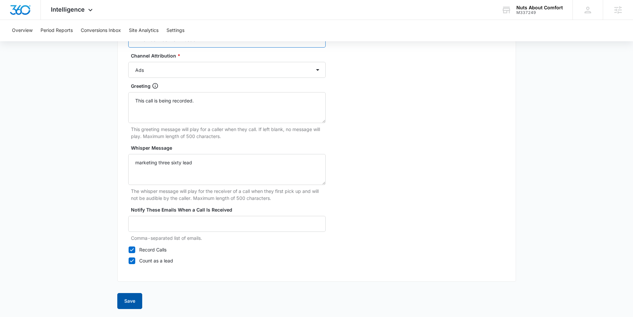
type input "Nuts About Comfort – Social"
click at [127, 301] on button "Save" at bounding box center [129, 301] width 25 height 16
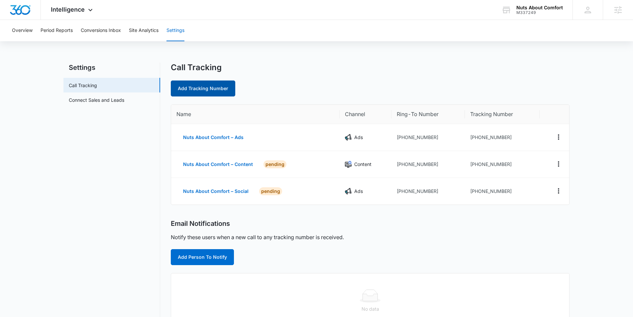
drag, startPoint x: 222, startPoint y: 95, endPoint x: 216, endPoint y: 91, distance: 7.0
click at [216, 92] on link "Add Tracking Number" at bounding box center [203, 88] width 65 height 16
select select "by_area_code"
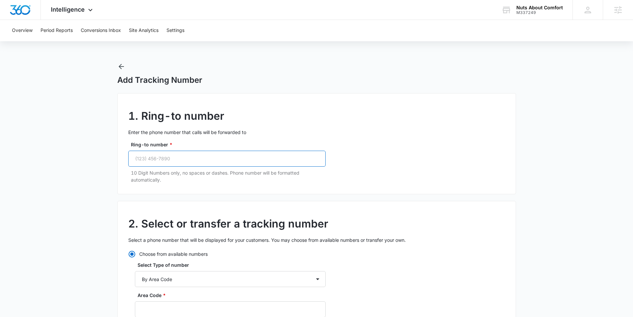
click at [162, 153] on input "Ring-to number *" at bounding box center [227, 159] width 198 height 16
paste input "(330) 933-1472"
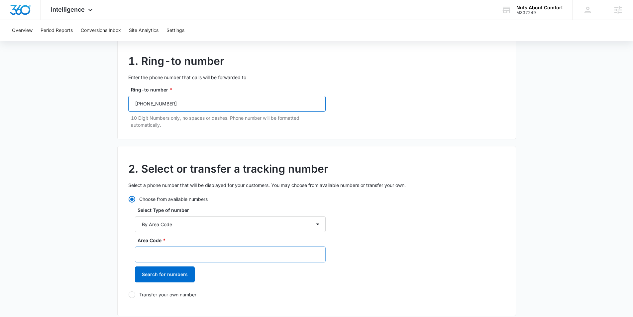
type input "(330) 933-1472"
click at [185, 252] on input "Area Code *" at bounding box center [230, 254] width 191 height 16
type input "330"
click at [180, 282] on button "Search for numbers" at bounding box center [165, 274] width 60 height 16
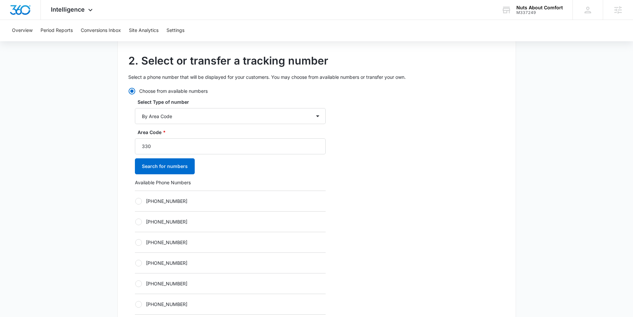
click at [139, 198] on div at bounding box center [138, 201] width 7 height 7
click at [135, 201] on input "+13303686204" at bounding box center [135, 201] width 0 height 0
radio input "true"
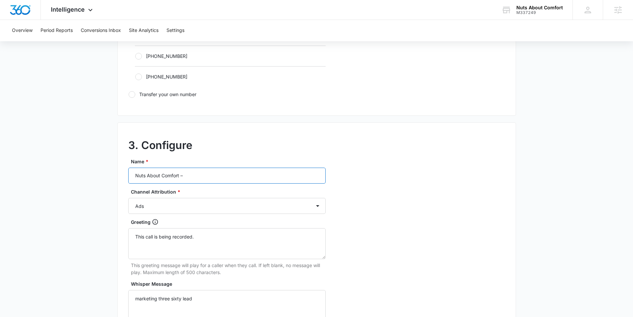
click at [195, 182] on input "Nuts About Comfort –" at bounding box center [227, 176] width 198 height 16
type input "Nuts About Comfort – Other"
click at [183, 207] on select "Ads Local Service Ads Content Social Other" at bounding box center [227, 206] width 198 height 16
select select "OTHER"
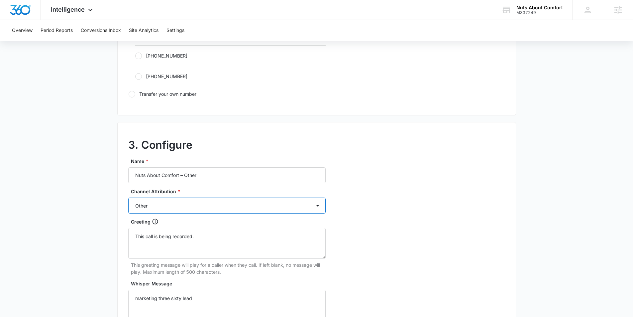
click at [128, 198] on select "Ads Local Service Ads Content Social Other" at bounding box center [227, 206] width 198 height 16
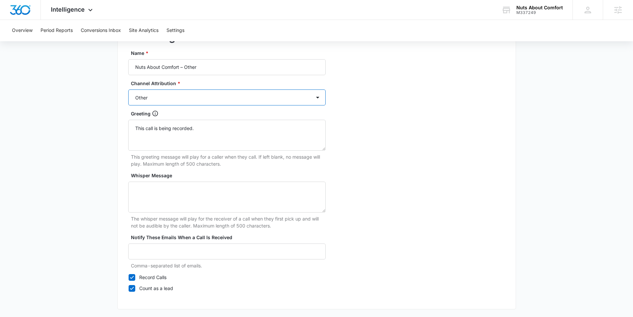
scroll to position [609, 0]
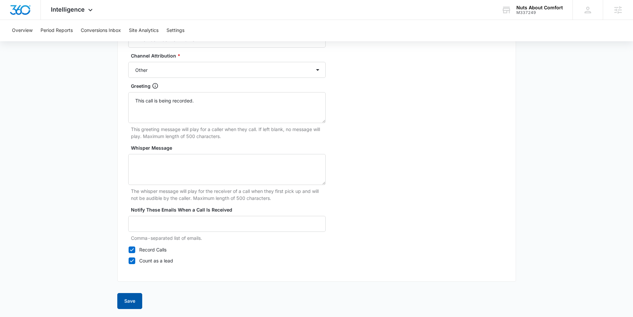
click at [134, 300] on button "Save" at bounding box center [129, 301] width 25 height 16
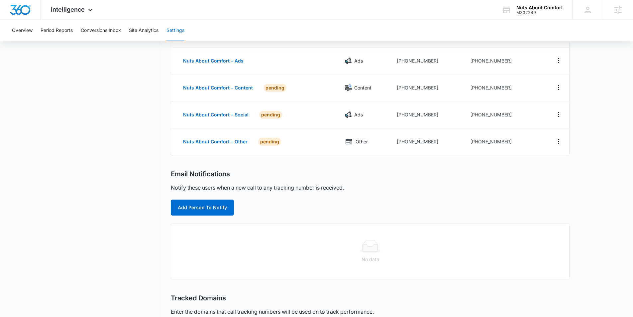
scroll to position [93, 0]
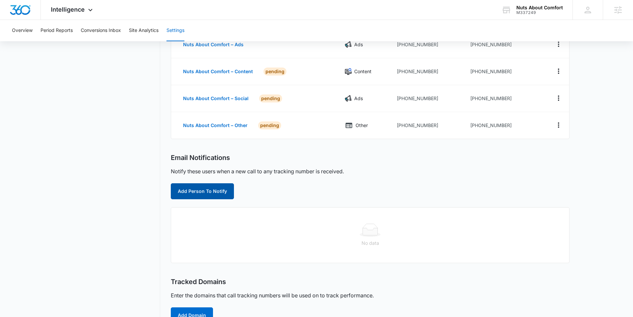
click at [215, 194] on button "Add Person To Notify" at bounding box center [202, 191] width 63 height 16
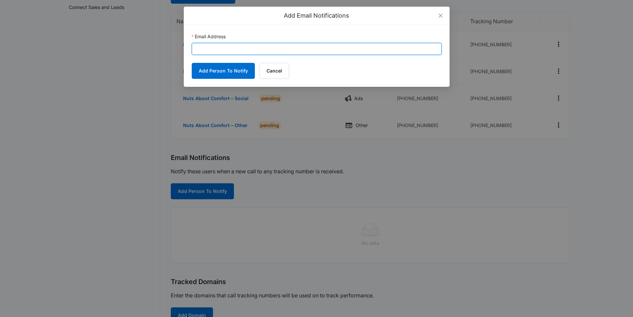
click at [250, 46] on input "Email Address" at bounding box center [317, 49] width 250 height 12
click at [251, 46] on input "Email Address" at bounding box center [317, 49] width 250 height 12
paste input "Brandon.Henson@madwire.com"
type input "Brandon.Henson@madwire.com"
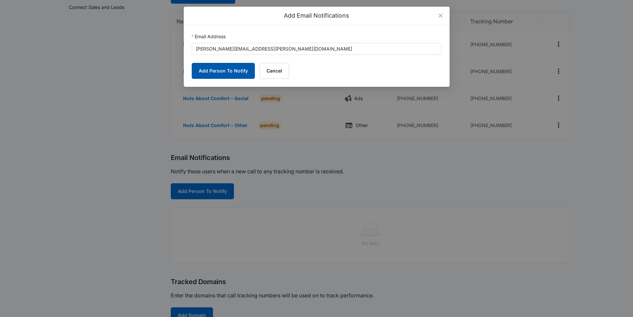
click at [231, 73] on button "Add Person To Notify" at bounding box center [223, 71] width 63 height 16
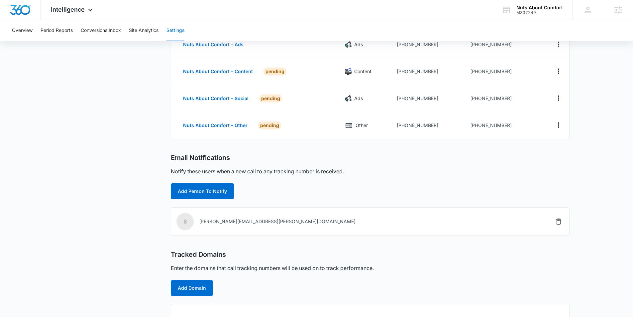
click at [195, 183] on div "Email Notifications Notify these users when a new call to any tracking number i…" at bounding box center [370, 177] width 399 height 46
click at [194, 189] on button "Add Person To Notify" at bounding box center [202, 191] width 63 height 16
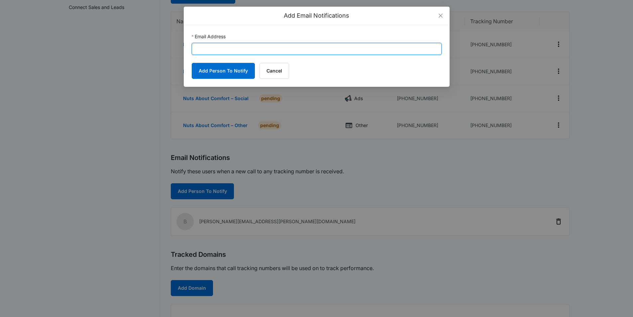
click at [225, 47] on input "Email Address" at bounding box center [317, 49] width 250 height 12
paste input "ron@nutsaboutcomfort.com"
type input "ron@nutsaboutcomfort.com"
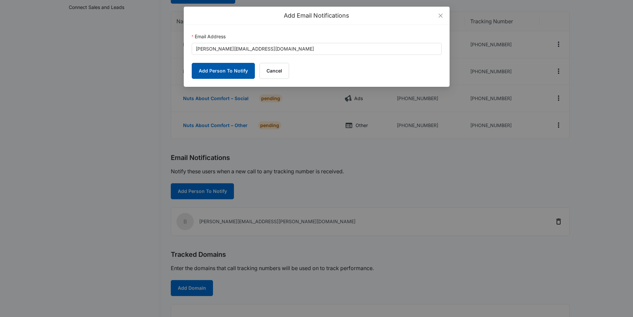
click at [221, 72] on button "Add Person To Notify" at bounding box center [223, 71] width 63 height 16
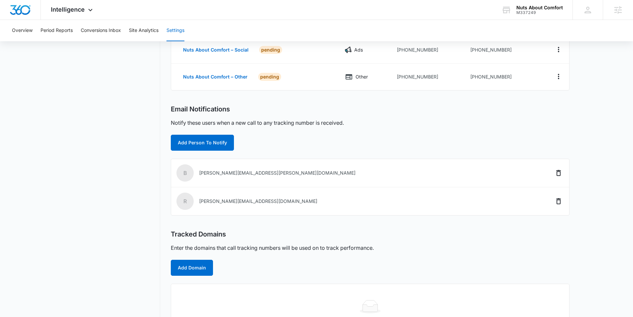
scroll to position [172, 0]
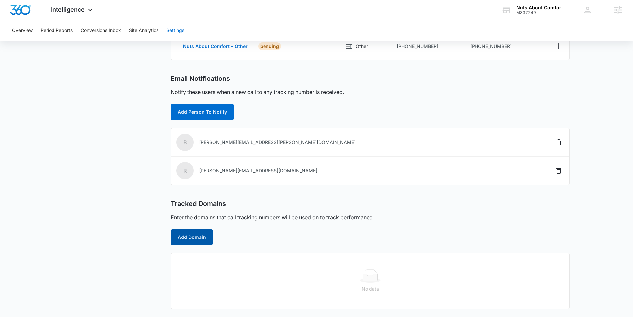
click at [192, 237] on button "Add Domain" at bounding box center [192, 237] width 42 height 16
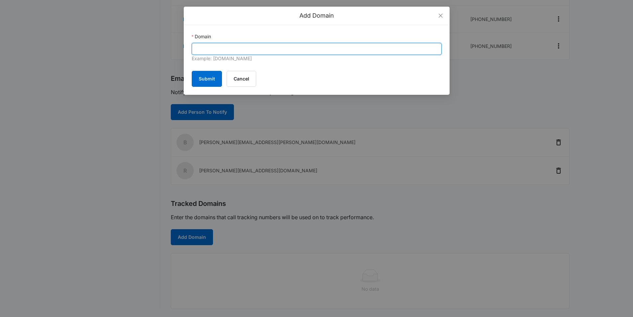
click at [274, 49] on input "Domain" at bounding box center [317, 49] width 250 height 12
paste input "https://nutsaboutcomfort.com/"
drag, startPoint x: 211, startPoint y: 48, endPoint x: 180, endPoint y: 44, distance: 31.5
click at [180, 44] on div "Add Domain Domain https://nutsaboutcomfort.com/ Example: marketing360.com Submi…" at bounding box center [316, 158] width 633 height 317
click at [256, 51] on input "nutsaboutcomfort.com/" at bounding box center [317, 49] width 250 height 12
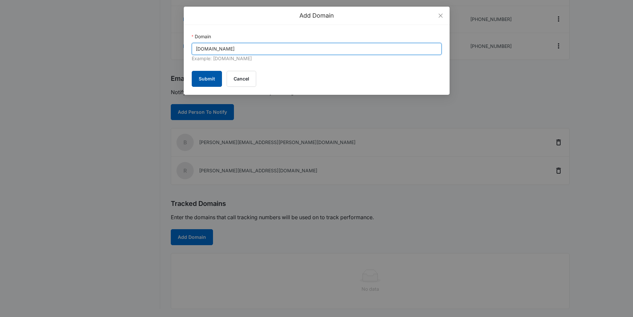
type input "nutsaboutcomfort.com"
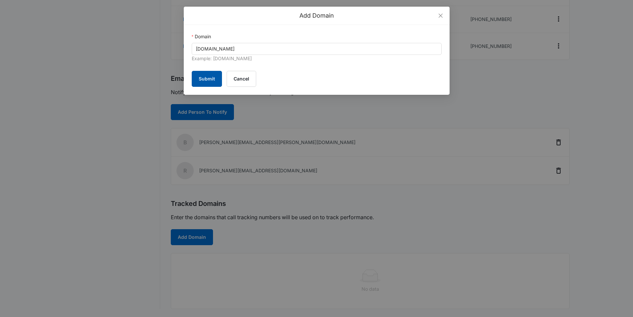
click at [204, 76] on button "Submit" at bounding box center [207, 79] width 30 height 16
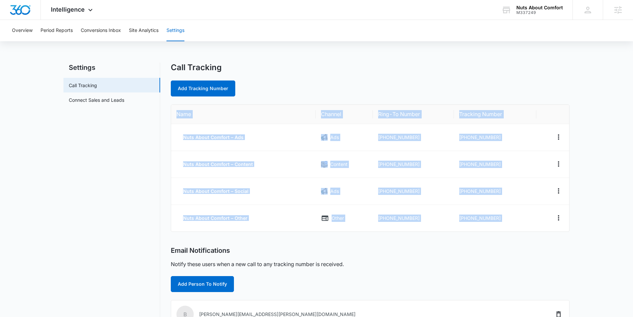
drag, startPoint x: 174, startPoint y: 109, endPoint x: 541, endPoint y: 234, distance: 388.2
click at [541, 234] on div "Call Tracking Add Tracking Number Name Channel Ring-To Number Tracking Number N…" at bounding box center [370, 255] width 399 height 384
copy table "Name Channel Ring-To Number Tracking Number Nuts About Comfort – Ads Ads [PHONE…"
click at [393, 146] on td "[PHONE_NUMBER]" at bounding box center [413, 137] width 81 height 27
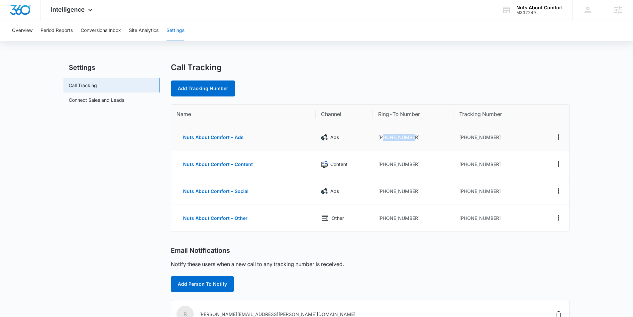
drag, startPoint x: 410, startPoint y: 141, endPoint x: 384, endPoint y: 139, distance: 26.0
click at [383, 139] on td "[PHONE_NUMBER]" at bounding box center [413, 137] width 81 height 27
copy td "3309331472"
drag, startPoint x: 495, startPoint y: 138, endPoint x: 466, endPoint y: 137, distance: 29.0
click at [463, 136] on td "[PHONE_NUMBER]" at bounding box center [495, 137] width 82 height 27
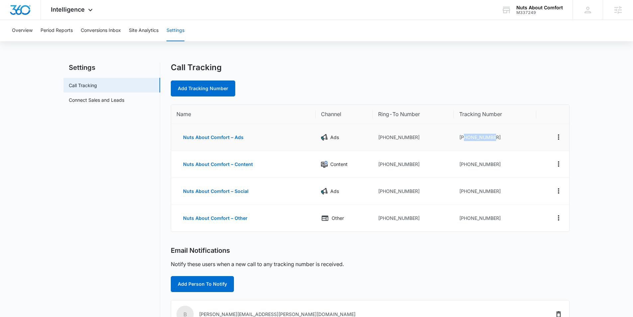
copy td "3302985639"
drag, startPoint x: 502, startPoint y: 163, endPoint x: 463, endPoint y: 165, distance: 38.9
click at [463, 165] on td "[PHONE_NUMBER]" at bounding box center [495, 164] width 82 height 27
click at [473, 166] on td "[PHONE_NUMBER]" at bounding box center [495, 164] width 82 height 27
drag, startPoint x: 499, startPoint y: 164, endPoint x: 464, endPoint y: 165, distance: 35.0
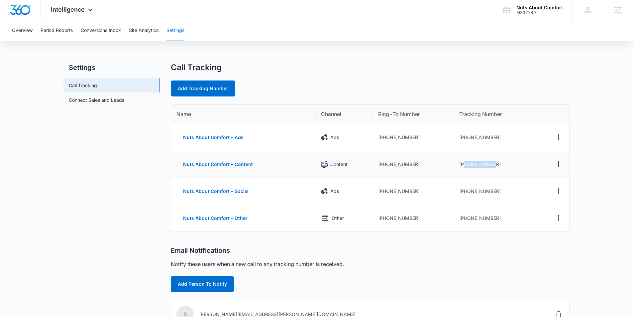
click at [464, 165] on td "[PHONE_NUMBER]" at bounding box center [495, 164] width 82 height 27
copy td "3302998142"
click at [219, 191] on button "Nuts About Comfort – Social" at bounding box center [216, 191] width 79 height 16
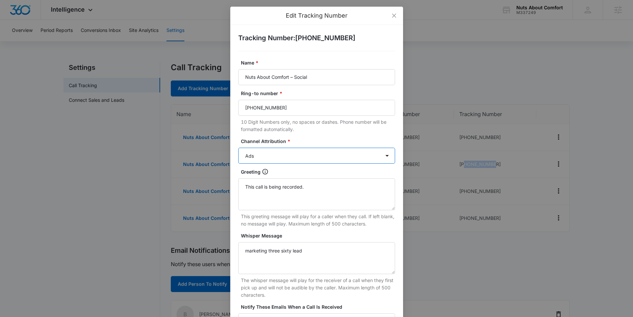
click at [292, 158] on select "Ads Local Service Ads Content Social Other" at bounding box center [316, 156] width 157 height 16
select select "SOCIAL"
click at [238, 148] on select "Ads Local Service Ads Content Social Other" at bounding box center [316, 156] width 157 height 16
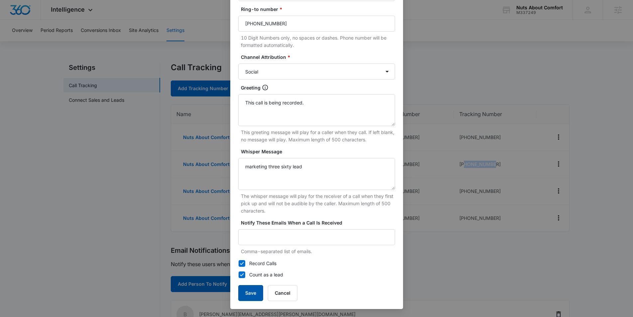
click at [241, 295] on button "Save" at bounding box center [250, 293] width 25 height 16
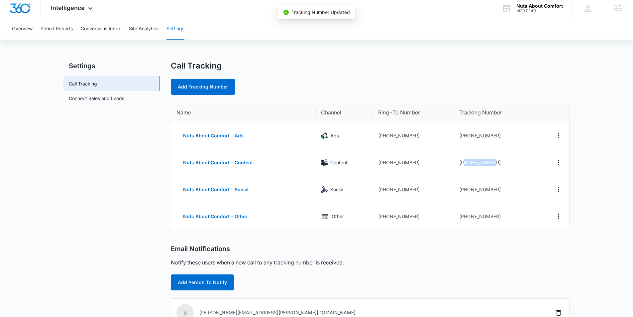
scroll to position [77, 0]
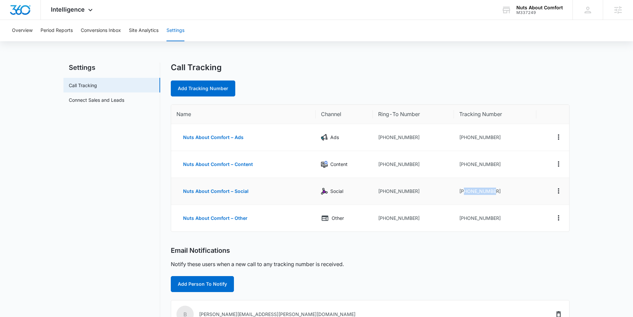
drag, startPoint x: 498, startPoint y: 194, endPoint x: 464, endPoint y: 193, distance: 34.6
click at [464, 193] on td "[PHONE_NUMBER]" at bounding box center [495, 191] width 82 height 27
copy td "3303686169"
drag, startPoint x: 496, startPoint y: 219, endPoint x: 465, endPoint y: 218, distance: 31.6
click at [464, 218] on td "[PHONE_NUMBER]" at bounding box center [495, 218] width 82 height 27
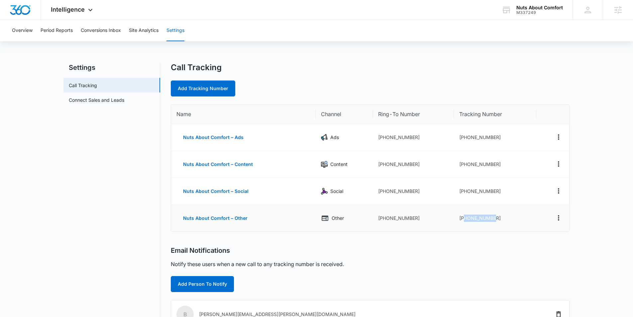
copy td "3303686204"
click at [79, 12] on span "Intelligence" at bounding box center [68, 9] width 34 height 7
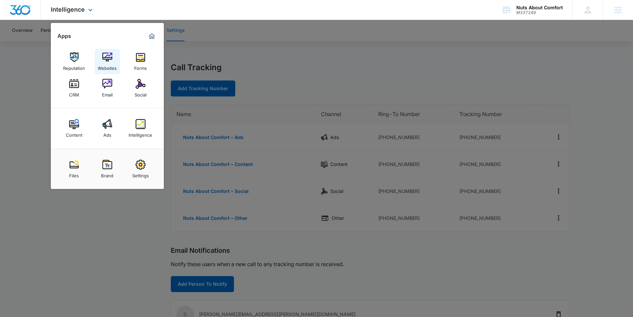
click at [110, 63] on div "Websites" at bounding box center [107, 66] width 19 height 9
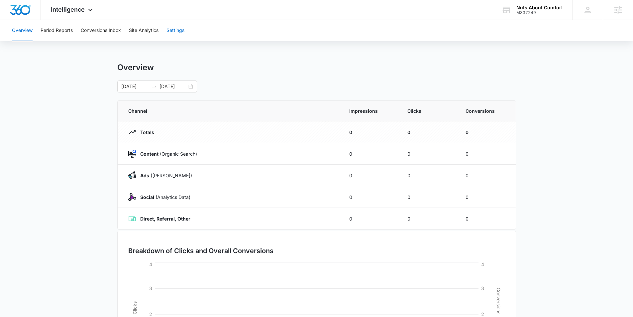
click at [183, 31] on button "Settings" at bounding box center [176, 30] width 18 height 21
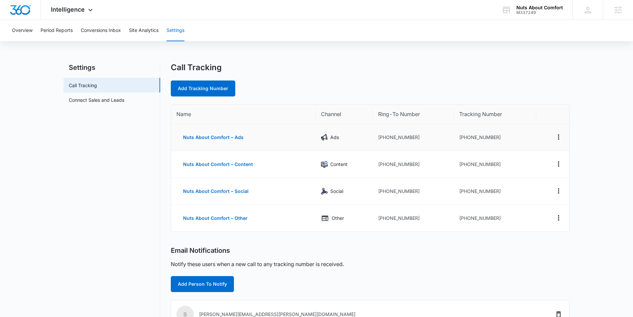
drag, startPoint x: 500, startPoint y: 143, endPoint x: 500, endPoint y: 137, distance: 5.7
click at [500, 142] on td "+13302985639" at bounding box center [495, 137] width 82 height 27
drag, startPoint x: 500, startPoint y: 137, endPoint x: 463, endPoint y: 137, distance: 37.6
click at [463, 137] on td "+13302985639" at bounding box center [495, 137] width 82 height 27
copy td "3302985639"
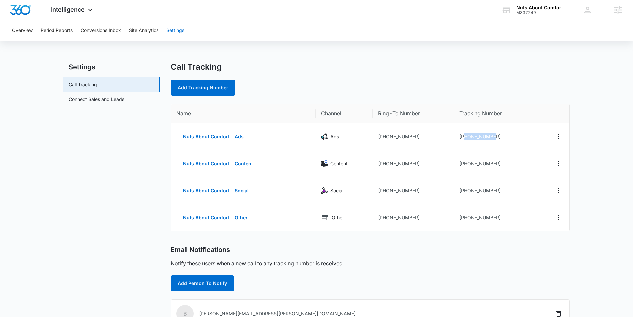
scroll to position [1, 0]
click at [85, 11] on div "Intelligence Apps Reputation Websites Forms CRM Email Social Content Ads Intell…" at bounding box center [73, 10] width 64 height 20
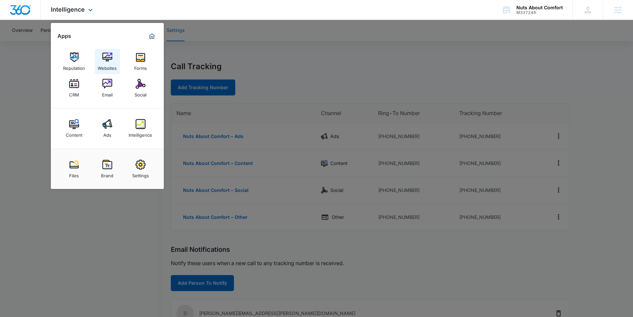
click at [107, 62] on img at bounding box center [107, 57] width 10 height 10
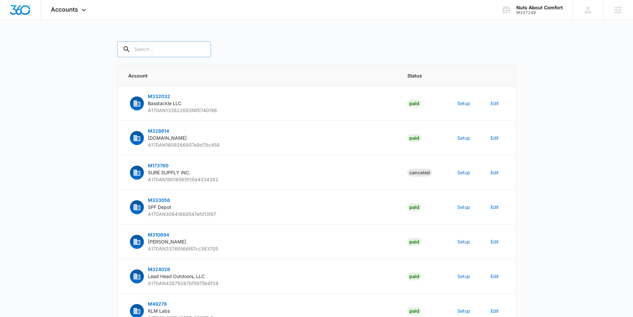
click at [173, 48] on input "text" at bounding box center [164, 49] width 94 height 16
paste input "M337249"
type input "M337249"
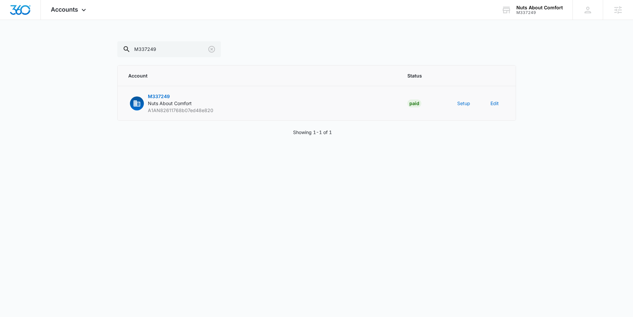
click at [457, 106] on td "Setup" at bounding box center [466, 103] width 33 height 35
click at [458, 105] on button "Setup" at bounding box center [464, 103] width 13 height 7
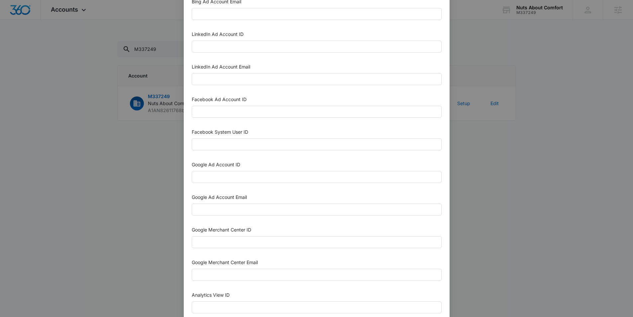
scroll to position [68, 0]
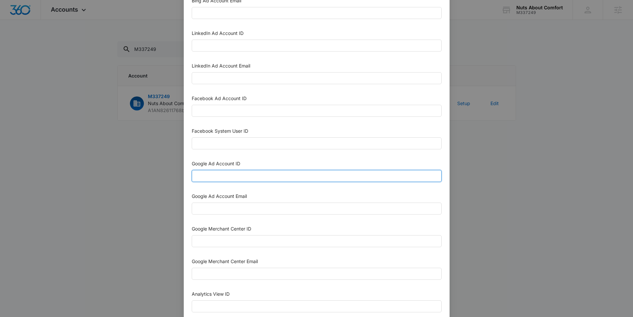
click at [230, 179] on input "Google Ad Account ID" at bounding box center [317, 176] width 250 height 12
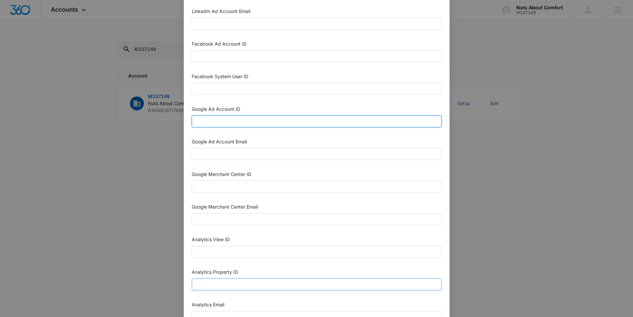
scroll to position [124, 0]
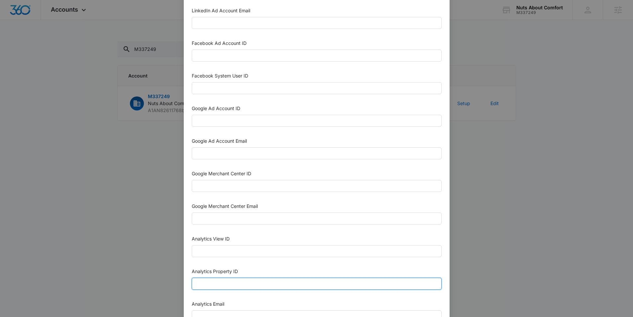
click at [201, 283] on input "Analytics Property ID" at bounding box center [317, 284] width 250 height 12
paste input "504759779"
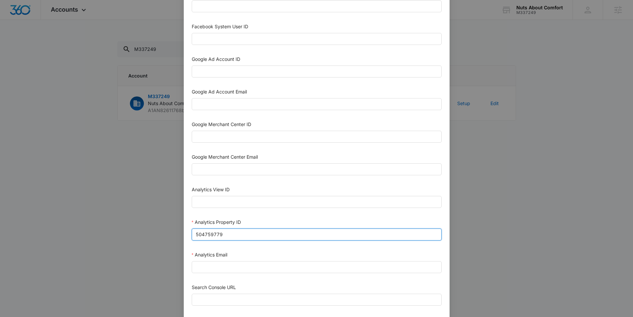
scroll to position [241, 0]
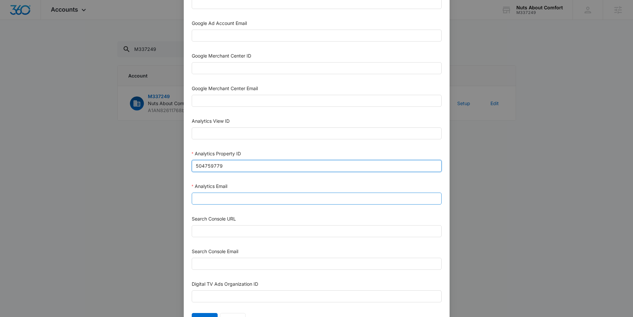
type input "504759779"
click at [210, 198] on input "Analytics Email" at bounding box center [317, 199] width 250 height 12
type input "[EMAIL_ADDRESS][DOMAIN_NAME]"
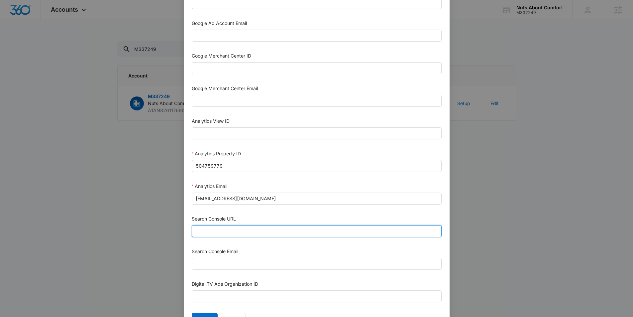
click at [244, 226] on input "Search Console URL" at bounding box center [317, 231] width 250 height 12
paste input "http://nutsaboutcomfort.com"
click at [235, 232] on input "http://nutsaboutcomfort.com/" at bounding box center [317, 231] width 250 height 12
click at [235, 233] on input "http://nutsaboutcomfort.com/" at bounding box center [317, 231] width 250 height 12
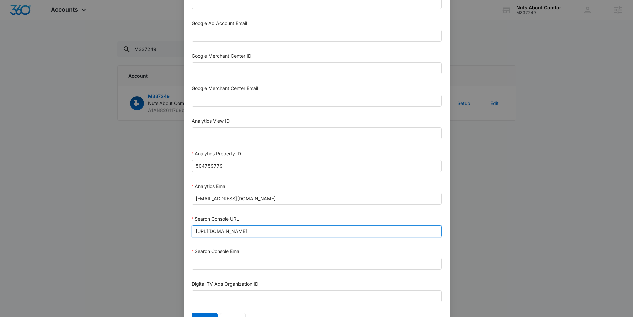
type input "http://nutsaboutcomfort.com/"
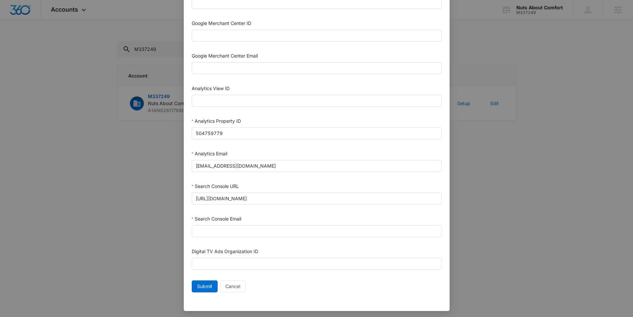
scroll to position [276, 0]
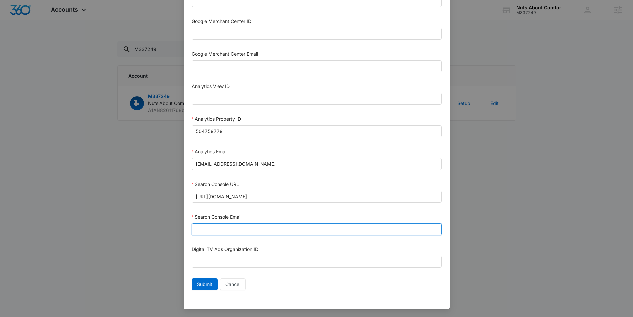
click at [238, 229] on input "Search Console Email" at bounding box center [317, 229] width 250 height 12
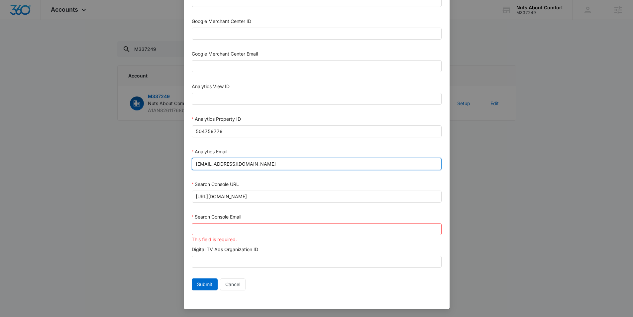
click at [250, 166] on input "m360+accounts1025@madwiremedia.com" at bounding box center [317, 164] width 250 height 12
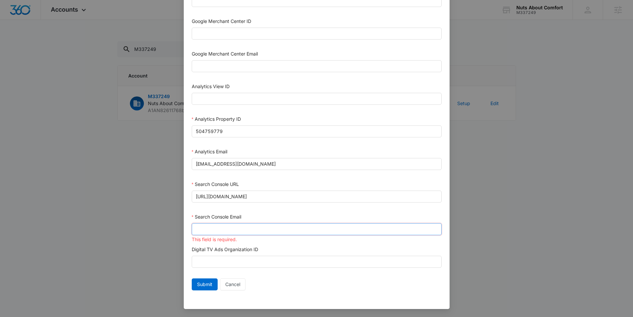
click at [240, 233] on input "Search Console Email" at bounding box center [317, 229] width 250 height 12
paste input "m360+accounts1025@madwiremedia.com"
type input "m360+accounts1025@madwiremedia.com"
click at [204, 284] on span "Submit" at bounding box center [204, 284] width 15 height 7
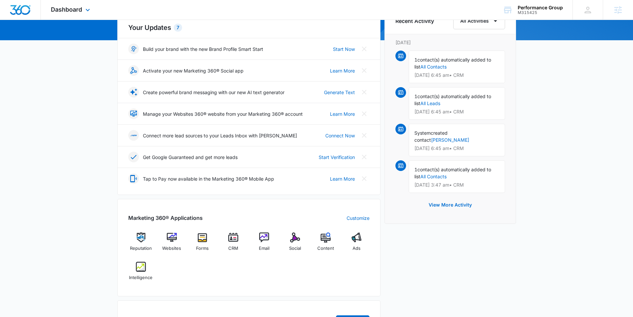
scroll to position [72, 0]
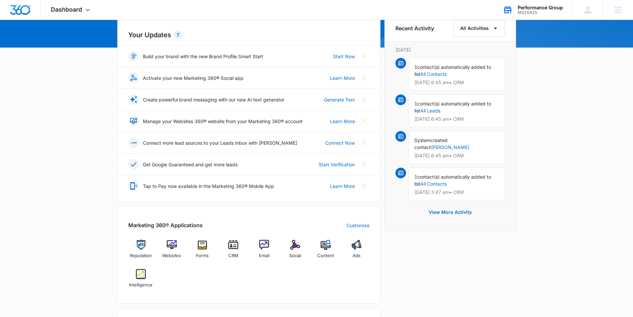
click at [543, 4] on div "Performance Group M315425 Your Accounts View All" at bounding box center [533, 10] width 80 height 20
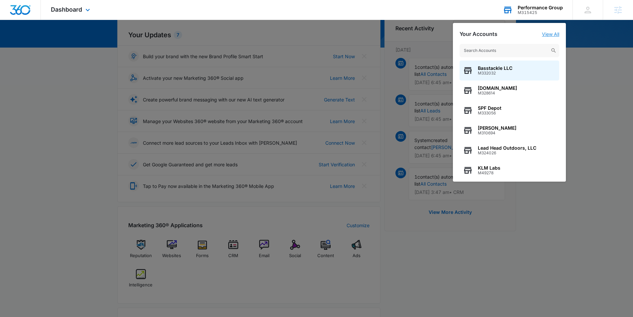
click at [558, 32] on link "View All" at bounding box center [550, 34] width 17 height 6
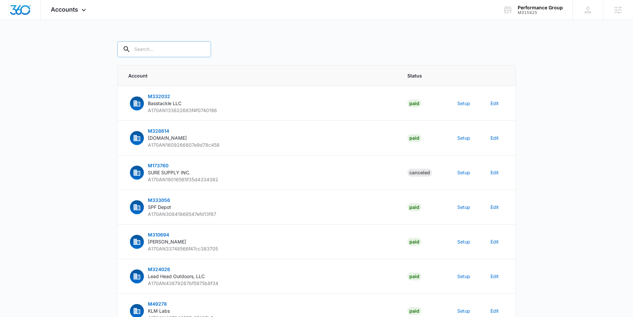
click at [178, 57] on input "text" at bounding box center [164, 49] width 94 height 16
type input "M315425"
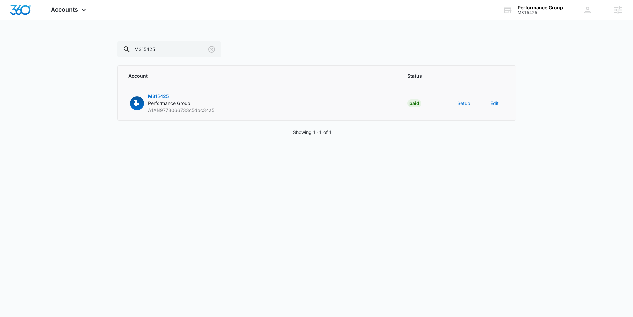
click at [466, 104] on button "Setup" at bounding box center [464, 103] width 13 height 7
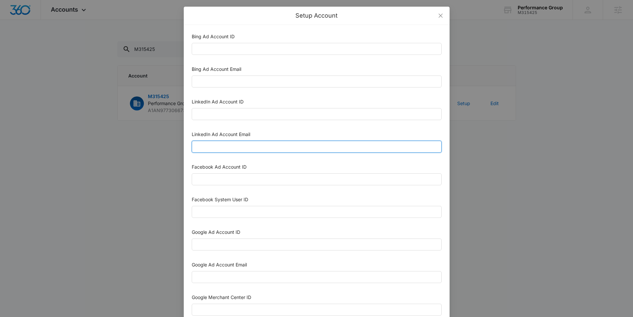
click at [235, 145] on input "LinkedIn Ad Account Email" at bounding box center [317, 147] width 250 height 12
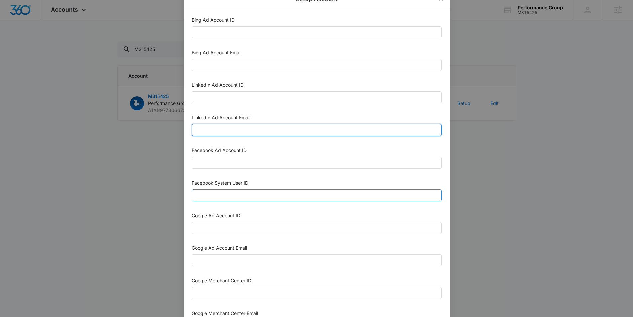
scroll to position [19, 0]
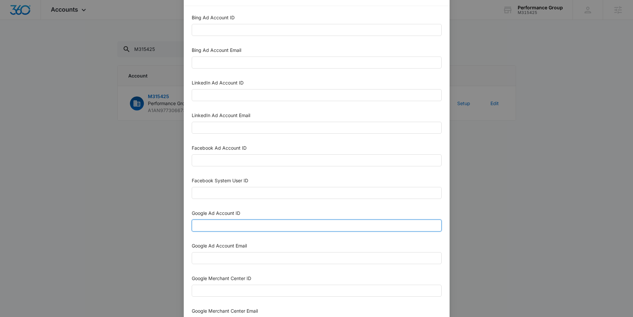
click at [241, 222] on input "Google Ad Account ID" at bounding box center [317, 225] width 250 height 12
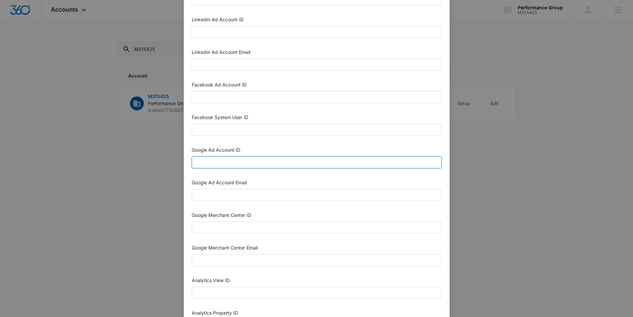
scroll to position [84, 0]
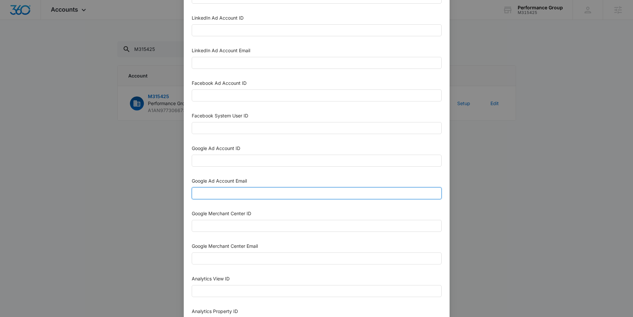
click at [241, 191] on input "Google Ad Account Email" at bounding box center [317, 193] width 250 height 12
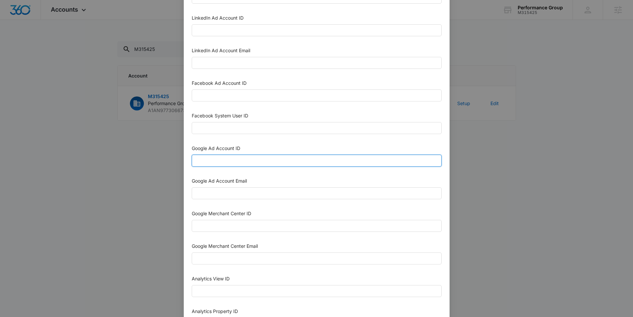
click at [252, 157] on input "Google Ad Account ID" at bounding box center [317, 161] width 250 height 12
paste input "774-676-9721"
type input "774-676-9721"
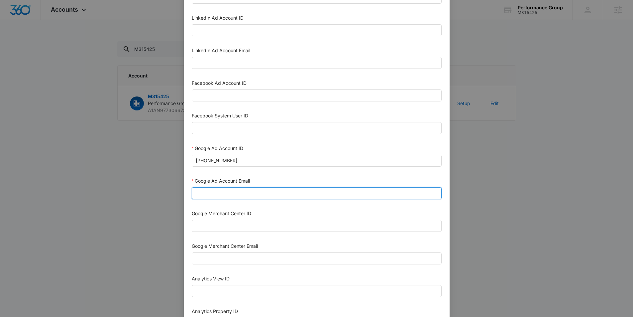
click at [272, 192] on input "Google Ad Account Email" at bounding box center [317, 193] width 250 height 12
type input "m360+accounts1025@madwiremedia.com"
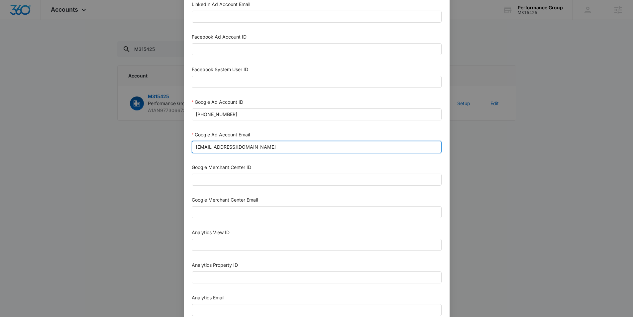
scroll to position [130, 0]
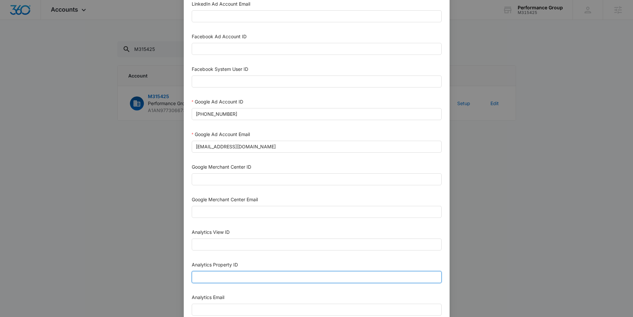
click at [211, 276] on input "Analytics Property ID" at bounding box center [317, 277] width 250 height 12
paste input "504725701"
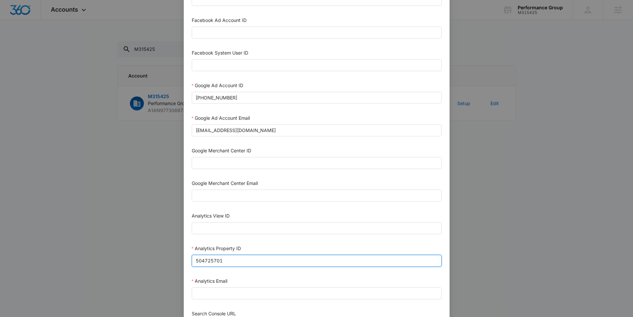
scroll to position [170, 0]
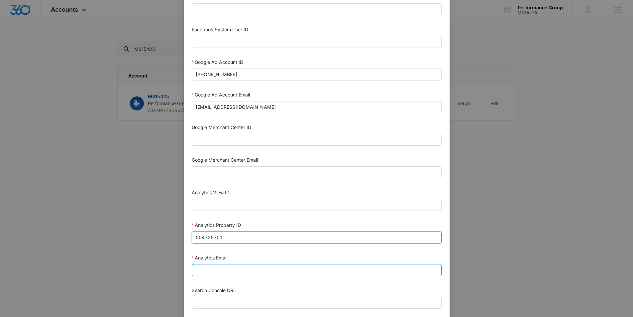
type input "504725701"
click at [237, 268] on input "Analytics Email" at bounding box center [317, 270] width 250 height 12
type input "m360+accounts1025@madwiremedia.com"
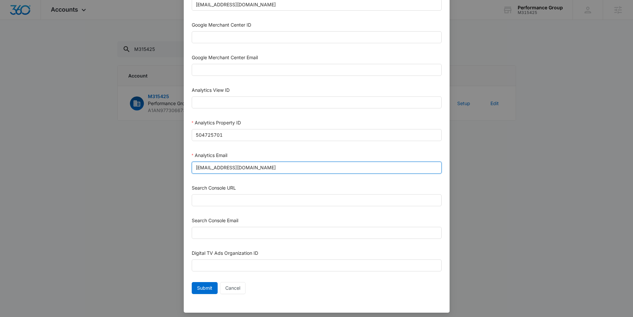
scroll to position [276, 0]
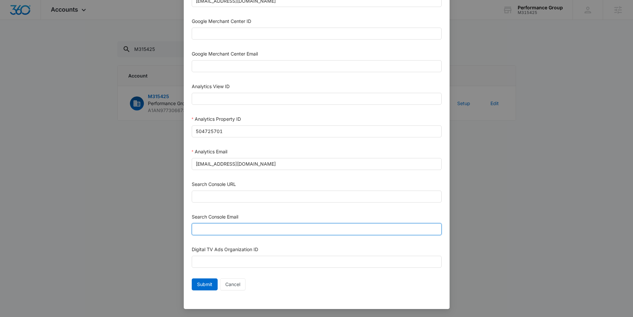
click at [245, 230] on input "Search Console Email" at bounding box center [317, 229] width 250 height 12
paste input "M360+Accounts1025@madwiremedia.com"
type input "M360+Accounts1025@madwiremedia.com"
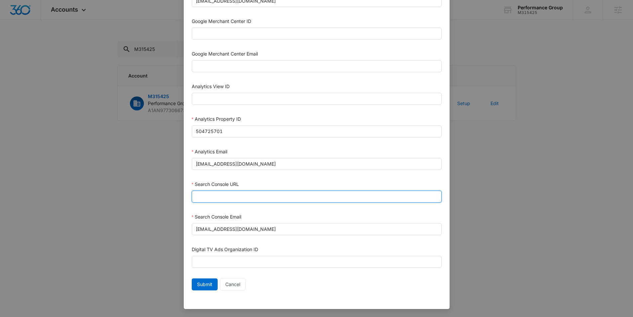
click at [258, 193] on input "Search Console URL" at bounding box center [317, 197] width 250 height 12
paste input "https://www.performancegroupindiana.com/"
type input "https://www.performancegroupindiana.com/"
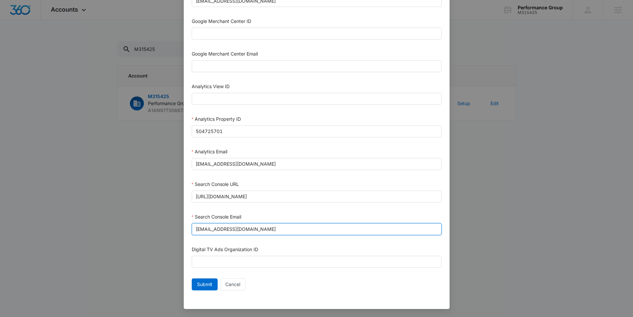
click at [206, 229] on input "M360+Accounts1025@madwiremedia.com" at bounding box center [317, 229] width 250 height 12
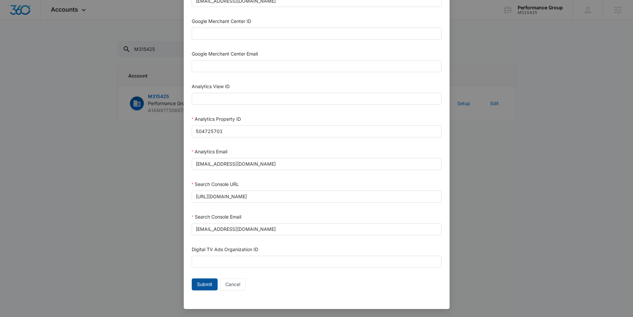
click at [207, 278] on button "Submit" at bounding box center [205, 284] width 26 height 12
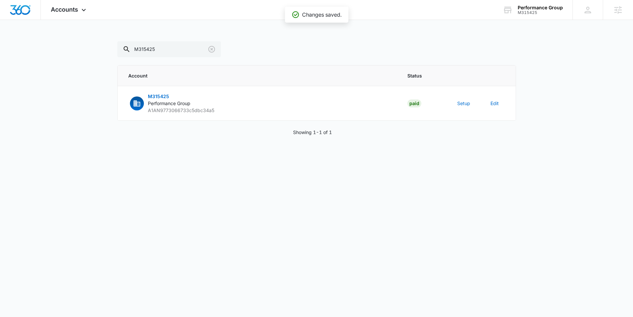
scroll to position [269, 0]
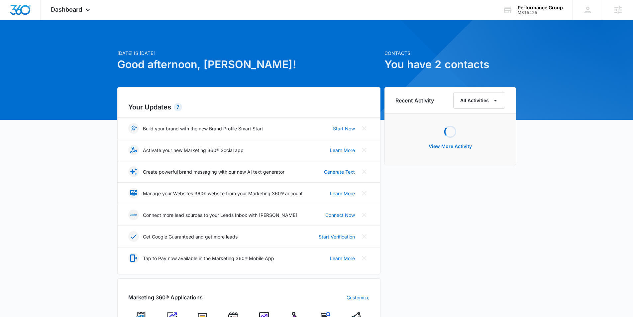
scroll to position [0, 0]
click at [65, 11] on span "Dashboard" at bounding box center [66, 9] width 31 height 7
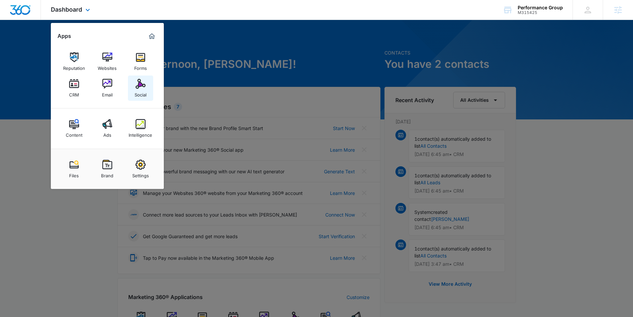
scroll to position [0, 0]
click at [141, 133] on div "Intelligence" at bounding box center [141, 133] width 24 height 9
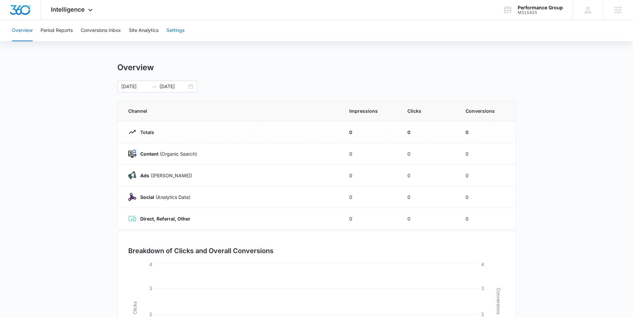
click at [181, 28] on button "Settings" at bounding box center [176, 30] width 18 height 21
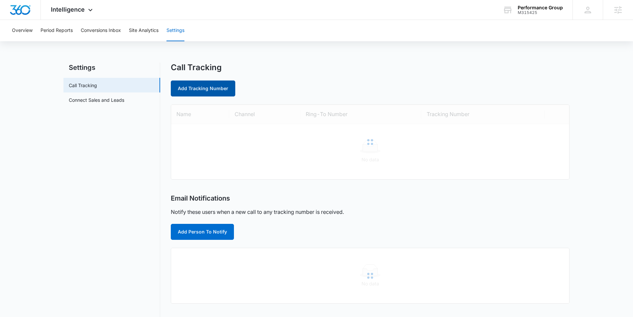
click at [205, 82] on link "Add Tracking Number" at bounding box center [203, 88] width 65 height 16
select select "by_area_code"
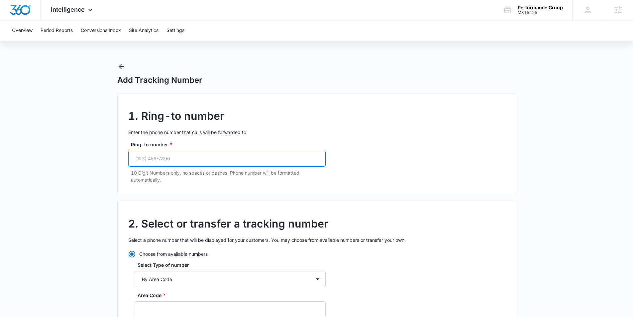
click at [193, 156] on input "Ring-to number *" at bounding box center [227, 159] width 198 height 16
paste input "(765) 778-0409"
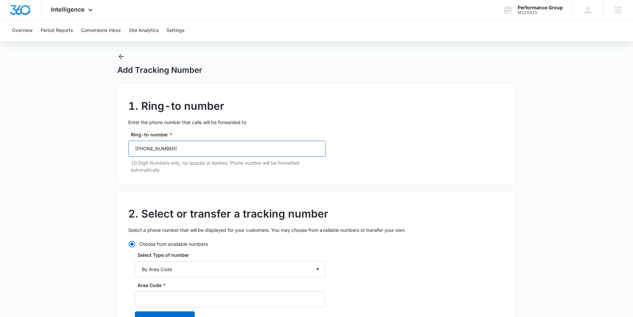
scroll to position [16, 0]
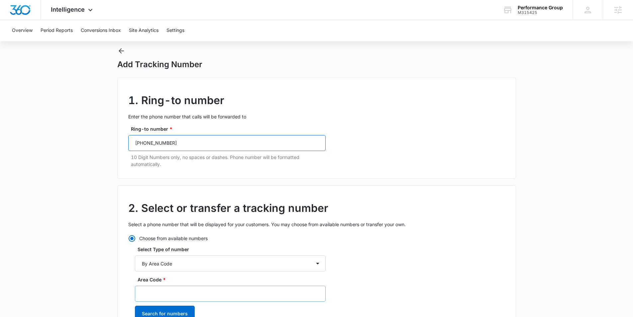
type input "(765) 778-0409"
click at [163, 288] on input "Area Code *" at bounding box center [230, 294] width 191 height 16
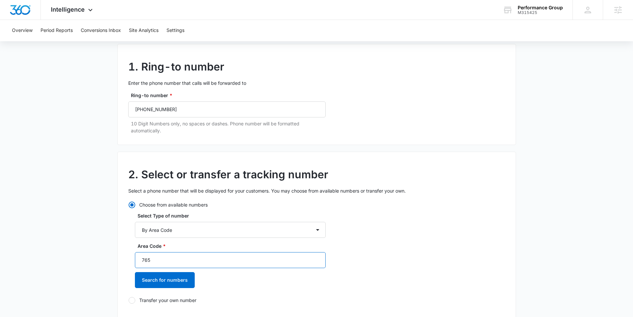
scroll to position [54, 0]
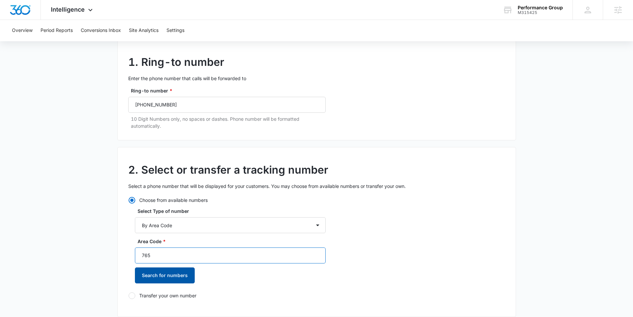
type input "765"
click at [169, 279] on button "Search for numbers" at bounding box center [165, 275] width 60 height 16
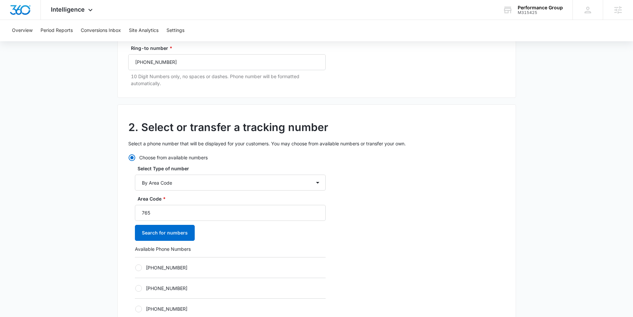
click at [142, 270] on label "[PHONE_NUMBER]" at bounding box center [230, 267] width 191 height 7
click at [135, 268] on input "[PHONE_NUMBER]" at bounding box center [135, 267] width 0 height 0
radio input "true"
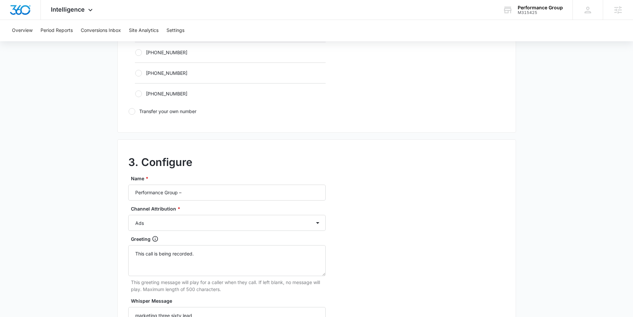
scroll to position [458, 0]
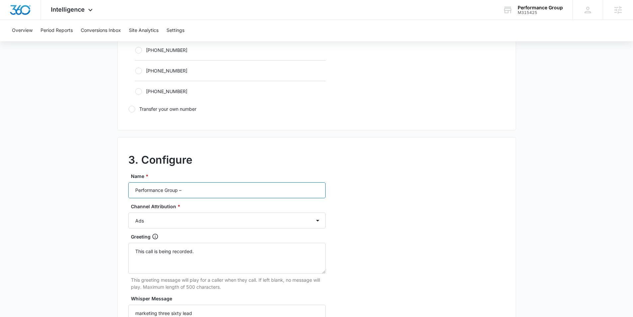
click at [202, 198] on input "Performance Group –" at bounding box center [227, 190] width 198 height 16
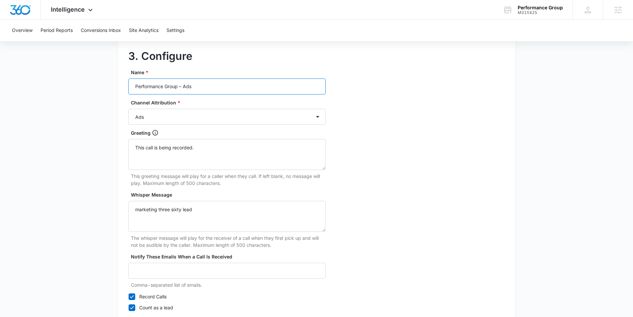
scroll to position [609, 0]
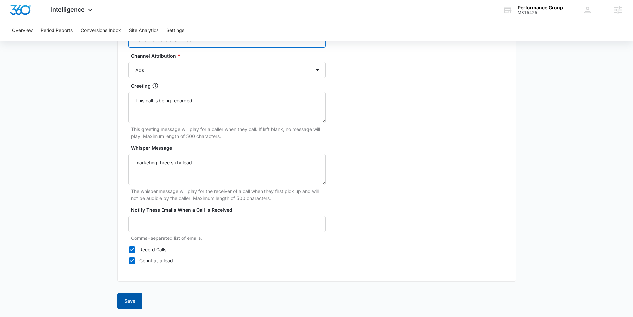
type input "Performance Group – Ads"
click at [122, 305] on button "Save" at bounding box center [129, 301] width 25 height 16
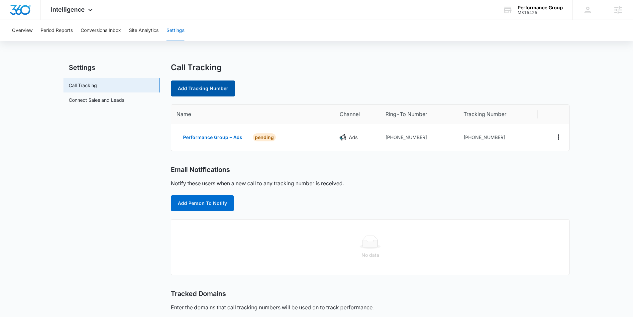
click at [209, 90] on link "Add Tracking Number" at bounding box center [203, 88] width 65 height 16
select select "by_area_code"
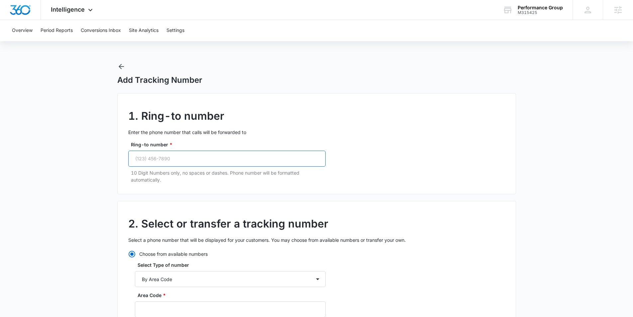
click at [163, 166] on input "Ring-to number *" at bounding box center [227, 159] width 198 height 16
paste input "(765) 778-0409"
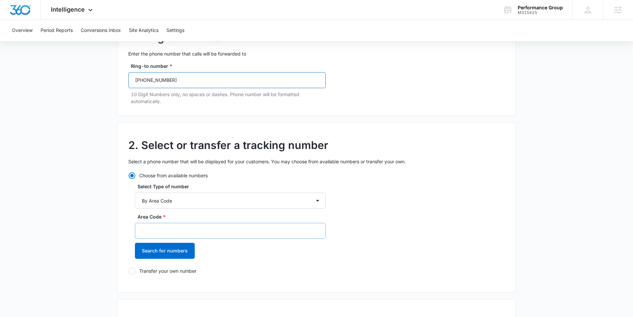
type input "(765) 778-0409"
click at [205, 233] on input "Area Code *" at bounding box center [230, 231] width 191 height 16
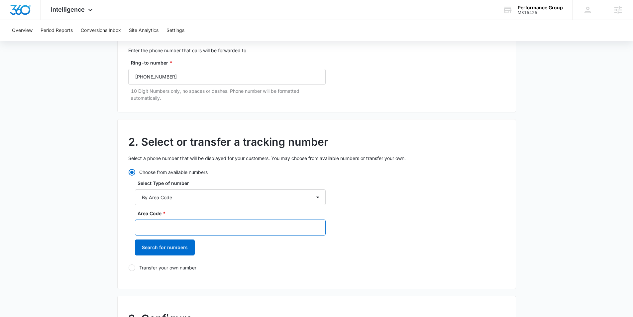
click at [208, 230] on input "Area Code *" at bounding box center [230, 227] width 191 height 16
type input "765"
click at [181, 245] on button "Search for numbers" at bounding box center [165, 247] width 60 height 16
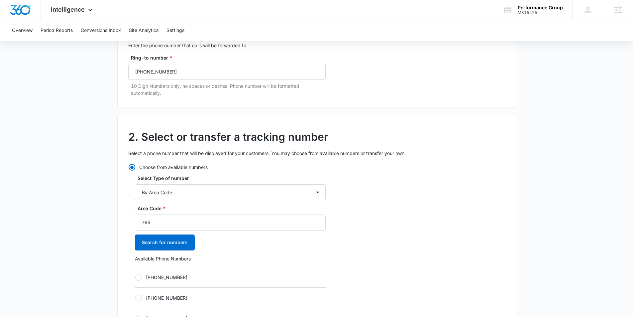
scroll to position [97, 0]
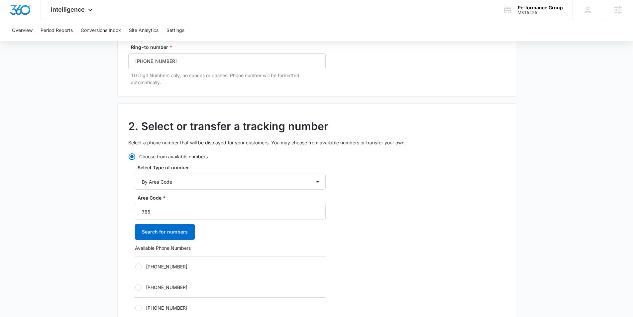
click at [142, 267] on div at bounding box center [138, 266] width 7 height 7
click at [135, 267] on input "+17653745889" at bounding box center [135, 266] width 0 height 0
radio input "true"
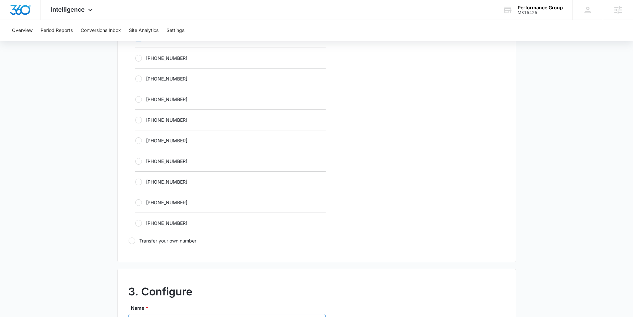
scroll to position [384, 0]
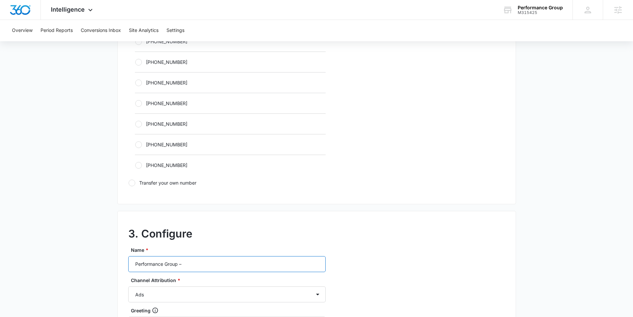
click at [202, 265] on input "Performance Group –" at bounding box center [227, 264] width 198 height 16
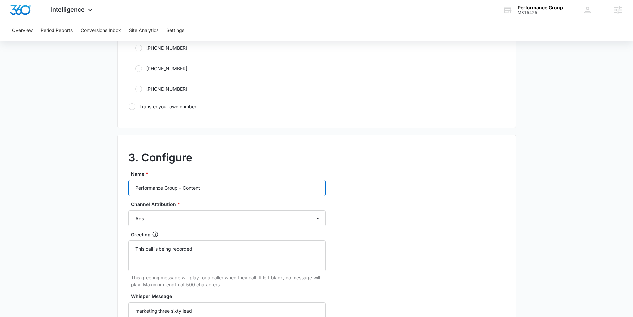
scroll to position [496, 0]
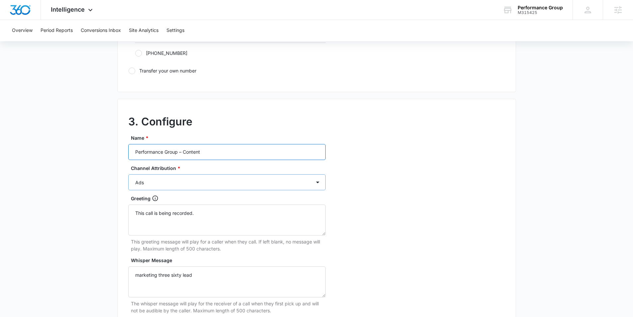
type input "Performance Group – Content"
click at [208, 184] on select "Ads Local Service Ads Content Social Other" at bounding box center [227, 182] width 198 height 16
select select "CONTENT"
click at [128, 174] on select "Ads Local Service Ads Content Social Other" at bounding box center [227, 182] width 198 height 16
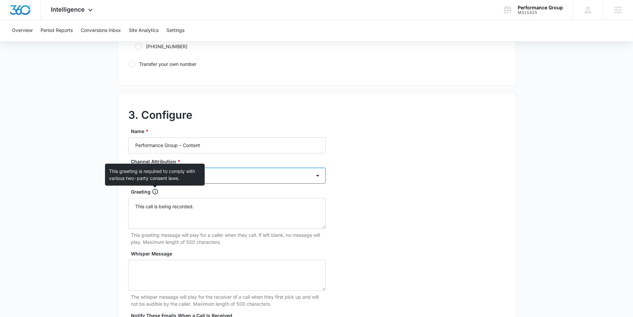
scroll to position [609, 0]
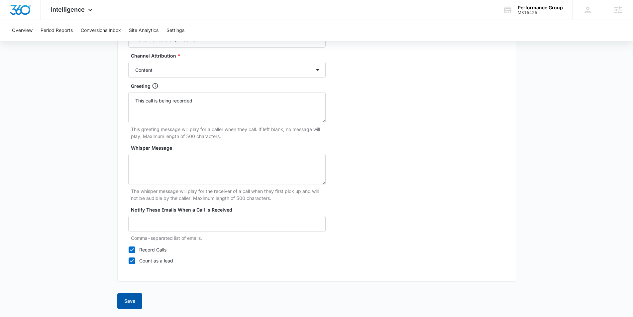
click at [130, 302] on button "Save" at bounding box center [129, 301] width 25 height 16
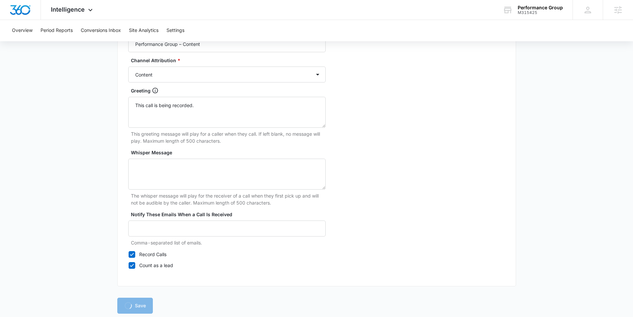
scroll to position [603, 0]
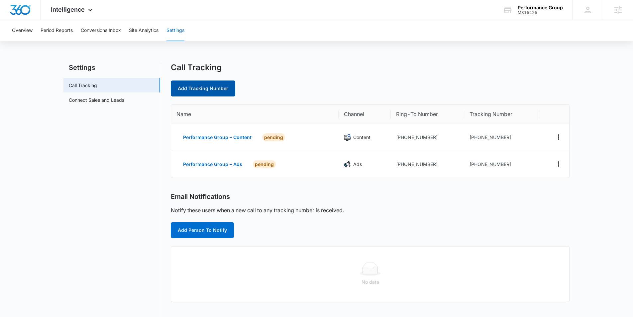
click at [208, 85] on link "Add Tracking Number" at bounding box center [203, 88] width 65 height 16
select select "by_area_code"
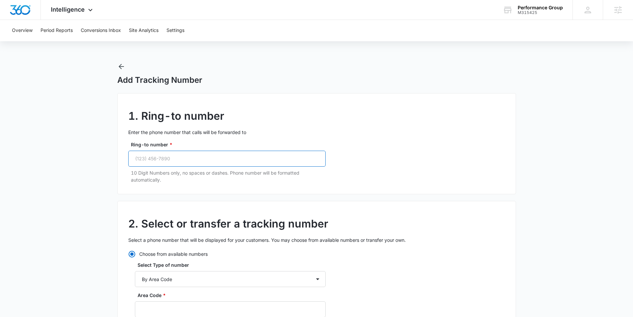
click at [192, 159] on input "Ring-to number *" at bounding box center [227, 159] width 198 height 16
paste input "(765) 778-0409"
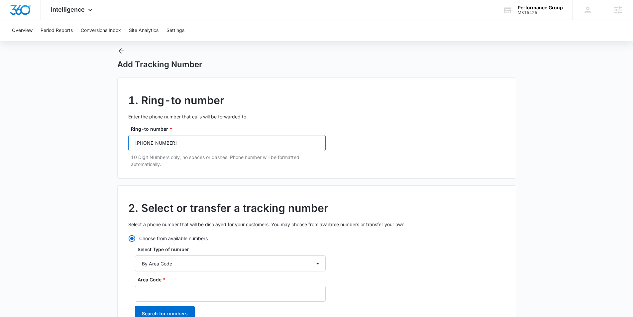
scroll to position [25, 0]
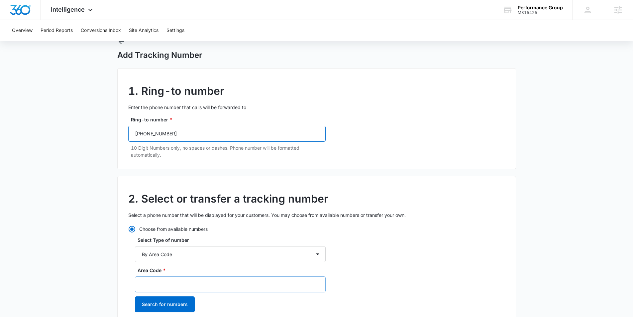
type input "(765) 778-0409"
click at [197, 284] on input "Area Code *" at bounding box center [230, 284] width 191 height 16
type input "765"
click at [184, 316] on div "Area Code * 765 Search for numbers" at bounding box center [230, 292] width 191 height 50
click at [184, 303] on button "Search for numbers" at bounding box center [165, 304] width 60 height 16
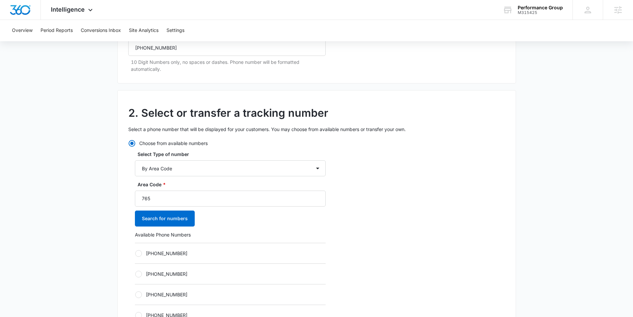
click at [145, 251] on label "+17653745891" at bounding box center [230, 253] width 191 height 7
click at [135, 253] on input "+17653745891" at bounding box center [135, 253] width 0 height 0
radio input "true"
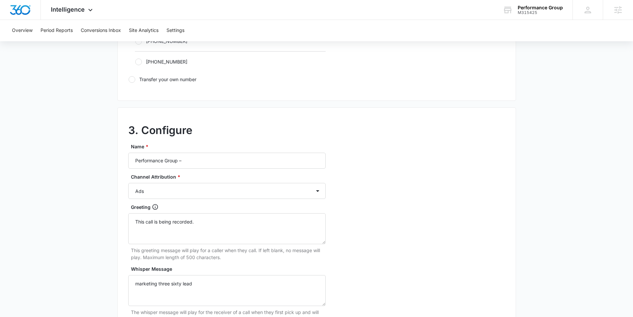
scroll to position [489, 0]
click at [218, 159] on input "Performance Group –" at bounding box center [227, 159] width 198 height 16
type input "Performance Group – Social"
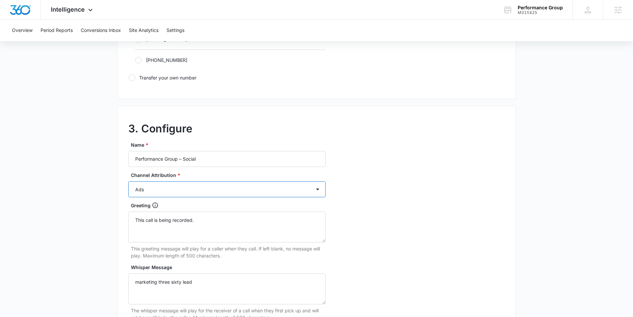
click at [209, 186] on select "Ads Local Service Ads Content Social Other" at bounding box center [227, 189] width 198 height 16
select select "SOCIAL"
click at [128, 181] on select "Ads Local Service Ads Content Social Other" at bounding box center [227, 189] width 198 height 16
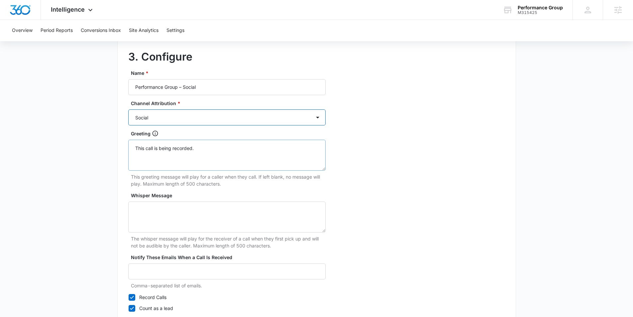
scroll to position [609, 0]
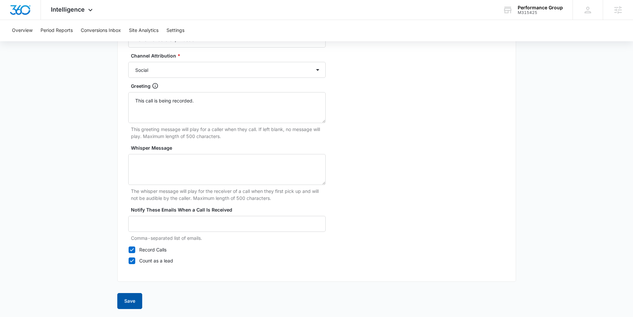
click at [135, 303] on button "Save" at bounding box center [129, 301] width 25 height 16
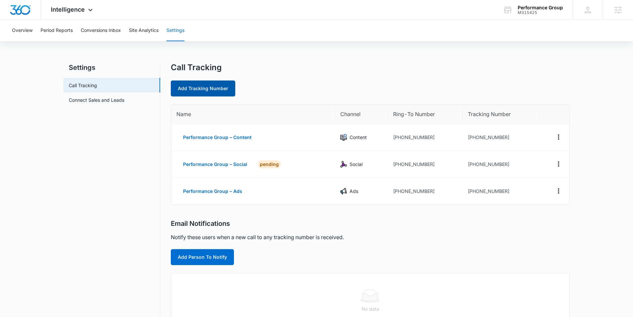
click at [222, 89] on link "Add Tracking Number" at bounding box center [203, 88] width 65 height 16
select select "by_area_code"
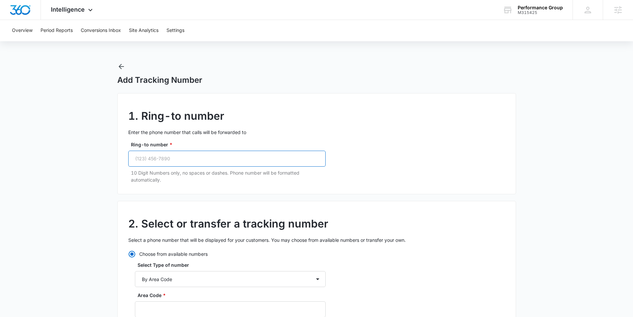
click at [171, 162] on input "Ring-to number *" at bounding box center [227, 159] width 198 height 16
paste input "(765) 778-0409"
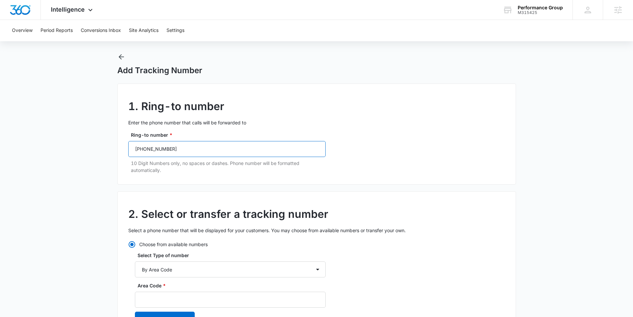
scroll to position [18, 0]
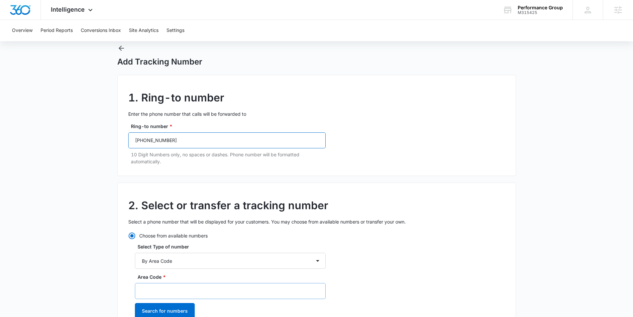
type input "(765) 778-0409"
click at [177, 284] on input "Area Code *" at bounding box center [230, 291] width 191 height 16
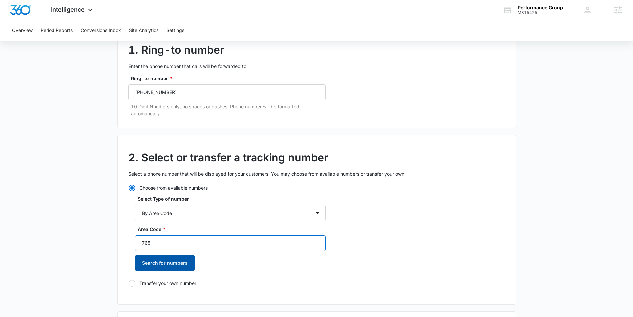
type input "765"
click at [173, 262] on button "Search for numbers" at bounding box center [165, 263] width 60 height 16
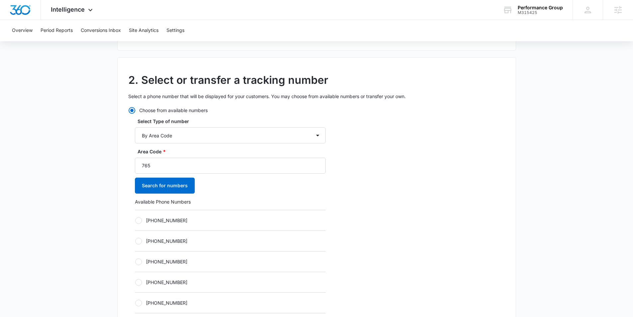
click at [140, 218] on div at bounding box center [138, 220] width 7 height 7
click at [135, 220] on input "+17653745897" at bounding box center [135, 220] width 0 height 0
radio input "true"
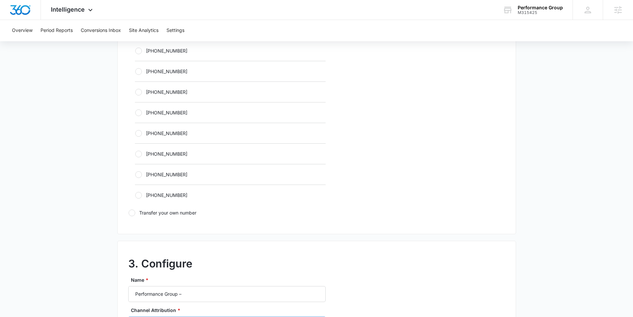
scroll to position [395, 0]
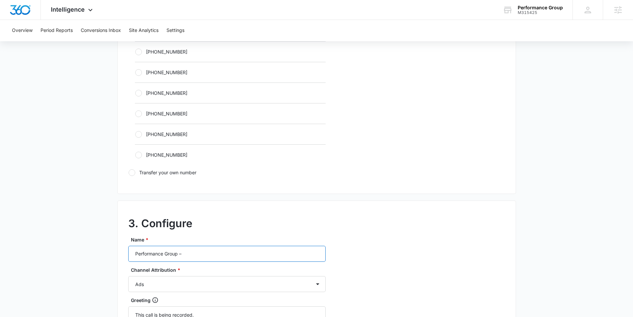
click at [203, 255] on input "Performance Group –" at bounding box center [227, 254] width 198 height 16
type input "Performance Group – Other"
click at [211, 276] on select "Ads Local Service Ads Content Social Other" at bounding box center [227, 284] width 198 height 16
select select "OTHER"
click at [128, 276] on select "Ads Local Service Ads Content Social Other" at bounding box center [227, 284] width 198 height 16
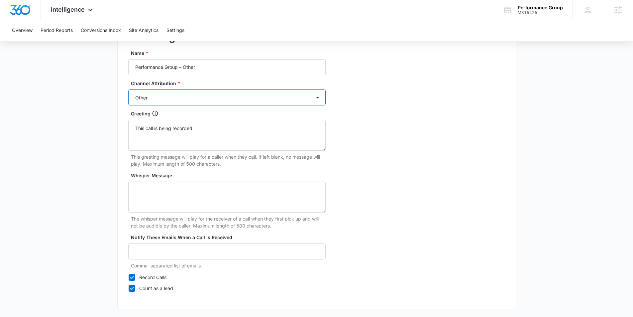
scroll to position [609, 0]
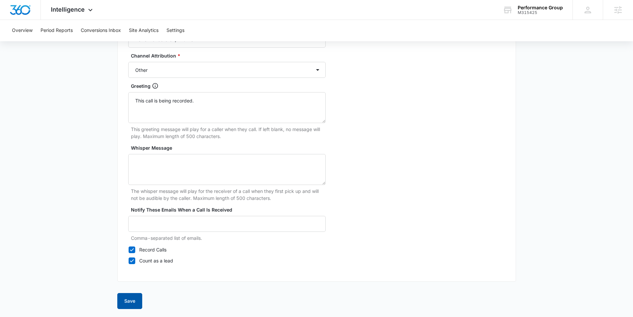
click at [129, 306] on button "Save" at bounding box center [129, 301] width 25 height 16
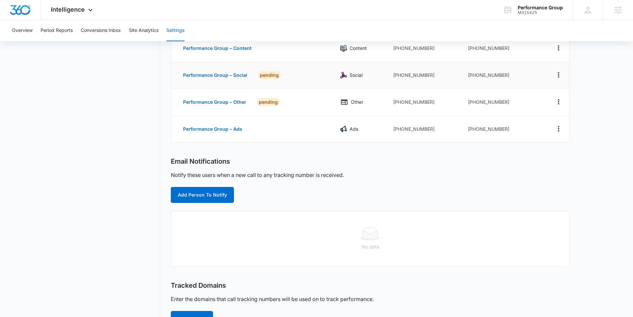
scroll to position [171, 0]
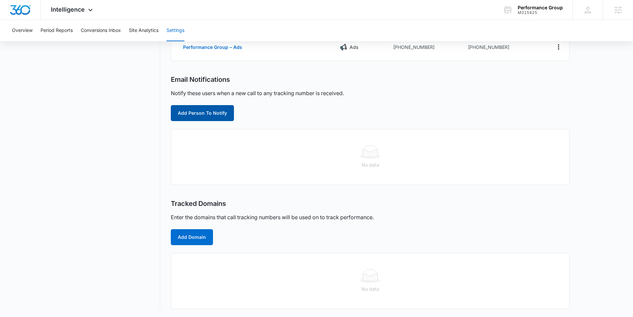
click at [215, 112] on button "Add Person To Notify" at bounding box center [202, 113] width 63 height 16
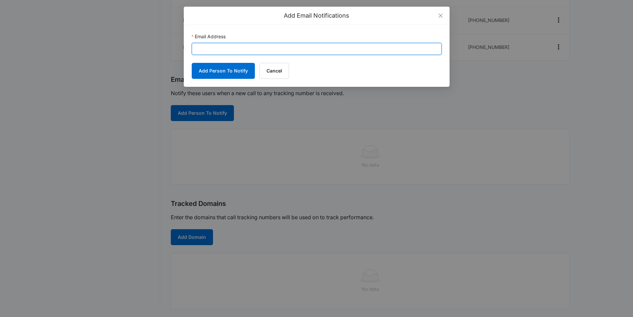
click at [245, 48] on input "Email Address" at bounding box center [317, 49] width 250 height 12
paste input "sean@performancegroupindiana.com"
type input "sean@performancegroupindiana.com"
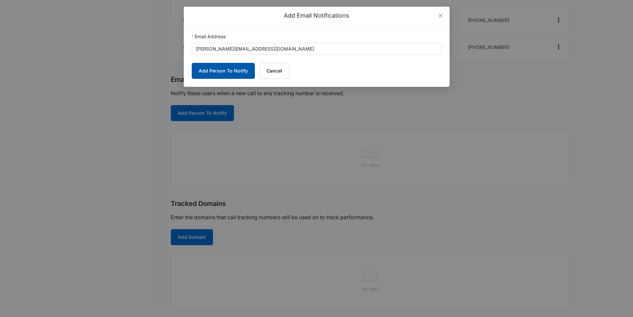
click at [232, 72] on button "Add Person To Notify" at bounding box center [223, 71] width 63 height 16
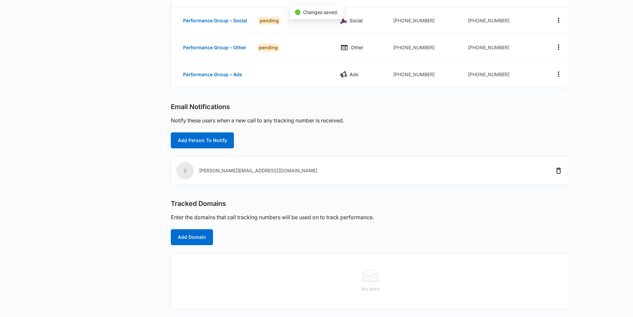
scroll to position [144, 0]
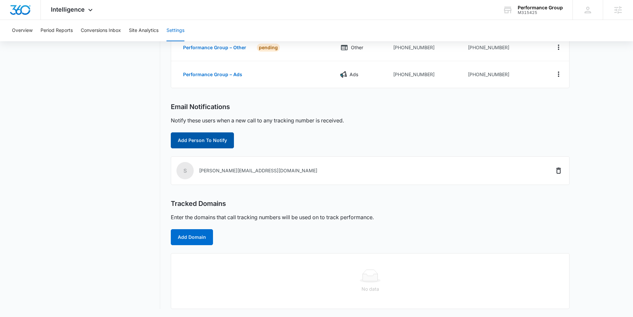
click at [186, 136] on button "Add Person To Notify" at bounding box center [202, 140] width 63 height 16
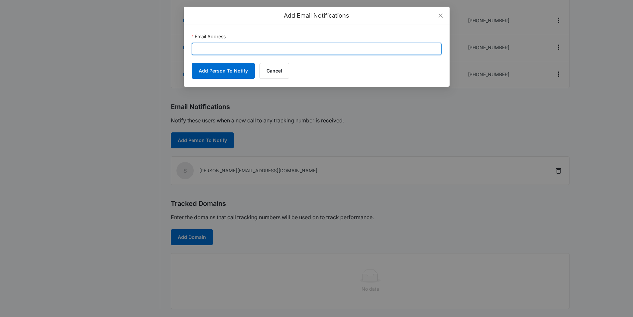
click at [221, 52] on input "Email Address" at bounding box center [317, 49] width 250 height 12
paste input "paul.richardson@madwire.com"
type input "paul.richardson@madwire.com"
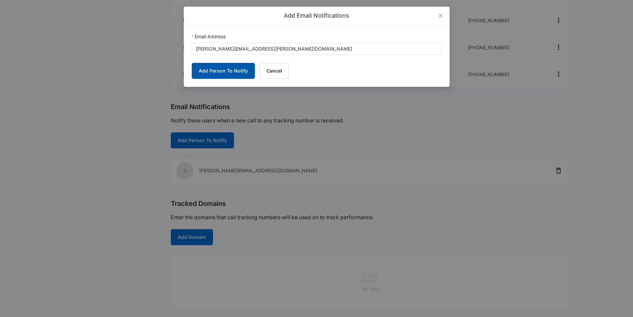
click at [220, 71] on button "Add Person To Notify" at bounding box center [223, 71] width 63 height 16
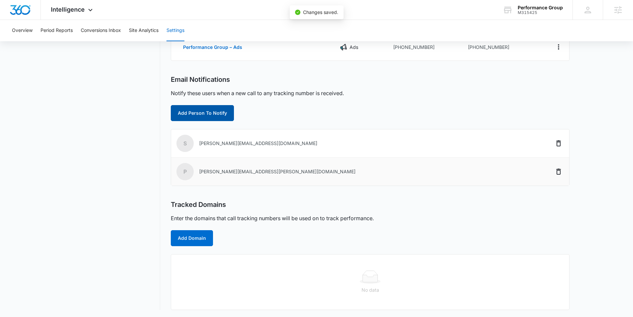
scroll to position [172, 0]
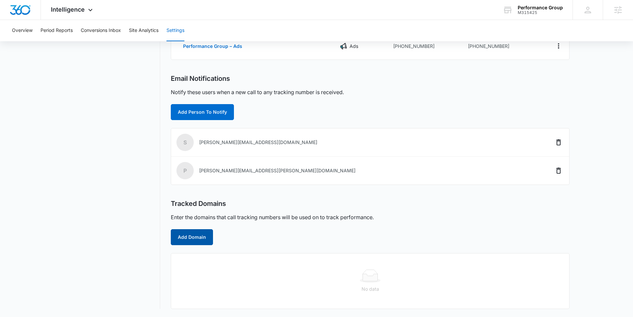
click at [175, 237] on button "Add Domain" at bounding box center [192, 237] width 42 height 16
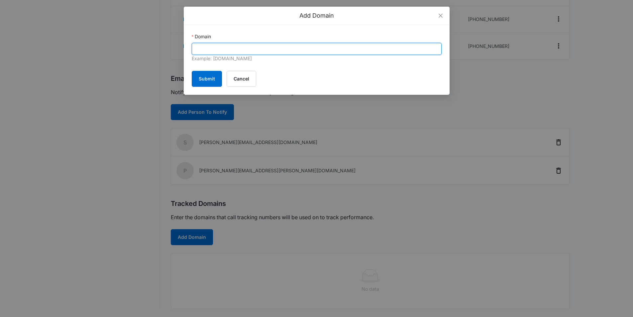
click at [226, 52] on input "Domain" at bounding box center [317, 49] width 250 height 12
paste input "https://www.performancegroupindiana.com/"
drag, startPoint x: 224, startPoint y: 48, endPoint x: 168, endPoint y: 49, distance: 56.2
click at [168, 49] on div "Add Domain Domain https://www.performancegroupindiana.com Example: marketing360…" at bounding box center [316, 158] width 633 height 317
type input "performancegroupindiana.com"
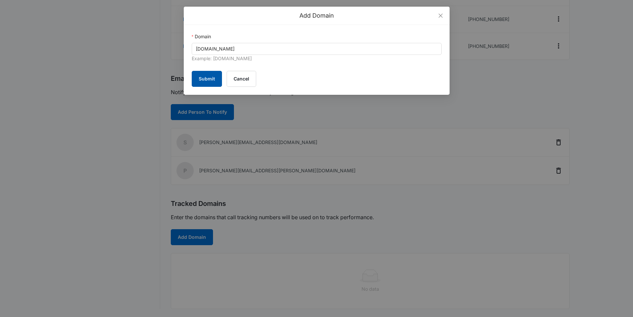
click at [206, 79] on button "Submit" at bounding box center [207, 79] width 30 height 16
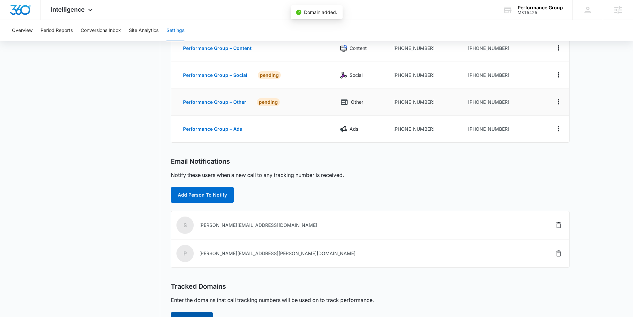
scroll to position [0, 0]
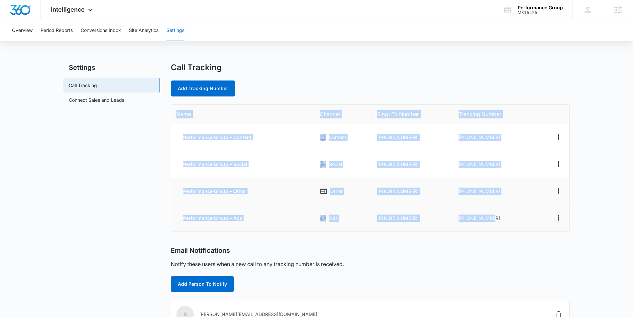
drag, startPoint x: 175, startPoint y: 112, endPoint x: 512, endPoint y: 199, distance: 348.1
click at [527, 218] on table "Name Channel Ring-To Number Tracking Number Performance Group – Content Content…" at bounding box center [370, 168] width 398 height 127
copy table "Name Channel Ring-To Number Tracking Number Performance Group – Content Content…"
click at [504, 139] on td "+17653745889" at bounding box center [495, 137] width 83 height 27
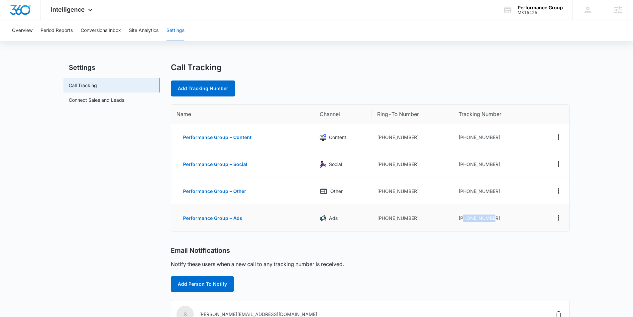
drag, startPoint x: 490, startPoint y: 219, endPoint x: 463, endPoint y: 221, distance: 27.3
click at [463, 221] on td "+17657051892" at bounding box center [495, 218] width 83 height 27
copy td "7657051892"
drag, startPoint x: 494, startPoint y: 138, endPoint x: 468, endPoint y: 138, distance: 25.9
click at [464, 139] on td "+17653745889" at bounding box center [495, 137] width 83 height 27
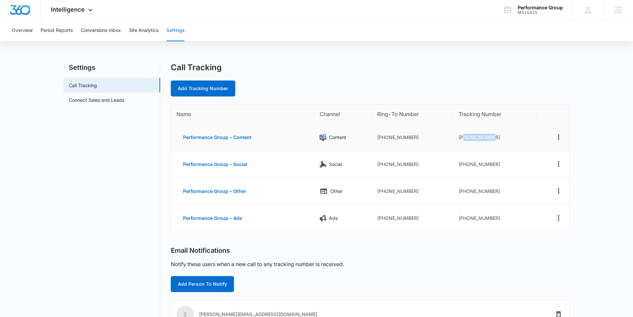
copy td "7653745889"
drag, startPoint x: 502, startPoint y: 167, endPoint x: 466, endPoint y: 164, distance: 36.4
click at [463, 164] on td "+17653745891" at bounding box center [495, 164] width 83 height 27
copy td "7653745891"
drag, startPoint x: 501, startPoint y: 190, endPoint x: 463, endPoint y: 191, distance: 38.3
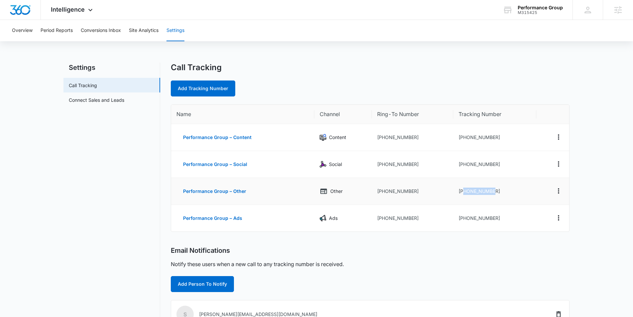
click at [463, 191] on td "+17653745897" at bounding box center [495, 191] width 83 height 27
copy td "7653745897"
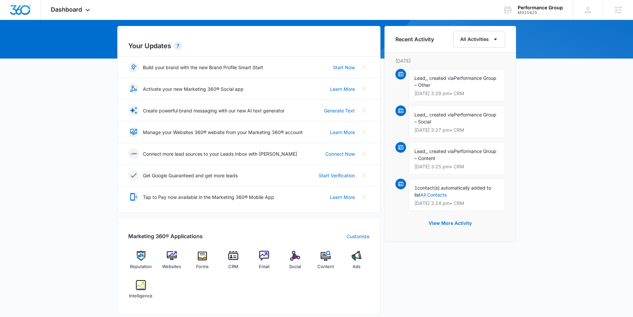
scroll to position [65, 0]
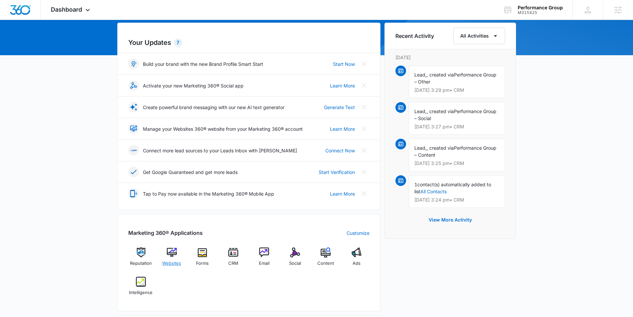
click at [174, 258] on div "Websites" at bounding box center [172, 259] width 26 height 24
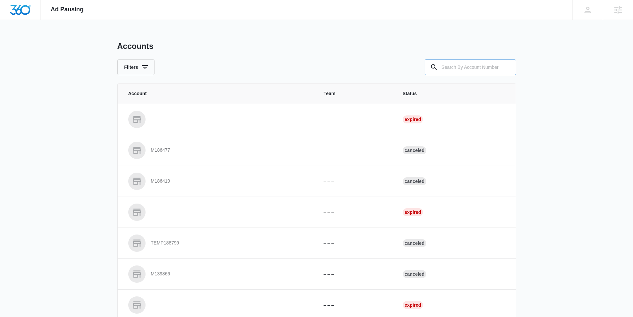
click at [474, 68] on input "text" at bounding box center [470, 67] width 91 height 16
paste input "M315425"
type input "M315425"
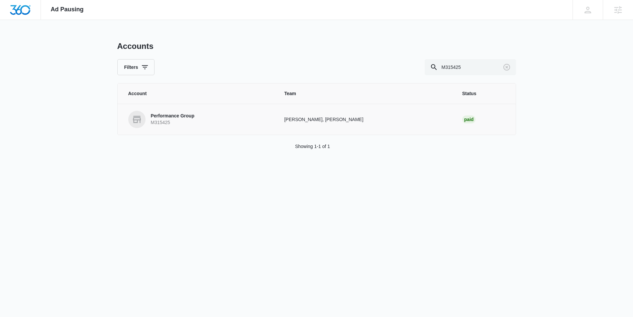
click at [202, 113] on link "Performance Group M315425" at bounding box center [198, 119] width 140 height 17
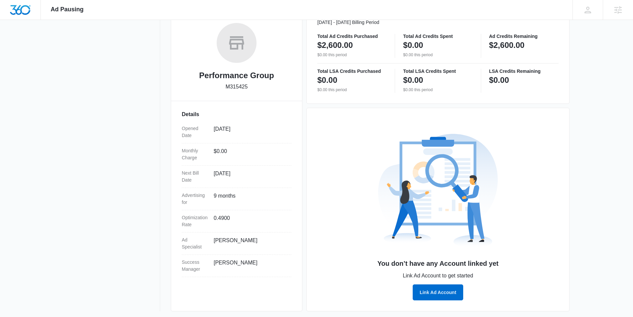
scroll to position [107, 0]
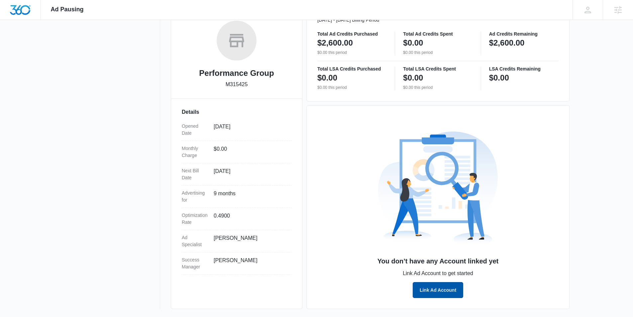
click at [422, 289] on button "Link Ad Account" at bounding box center [438, 290] width 51 height 16
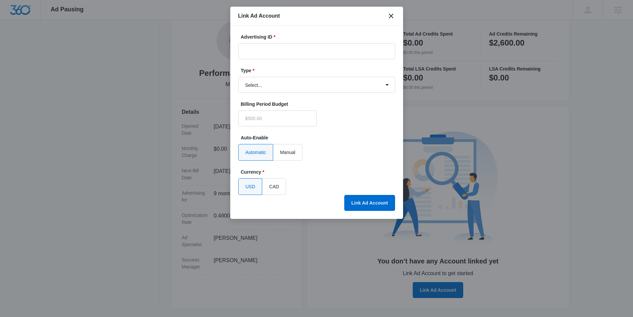
type input "$0.00"
click at [256, 48] on input "Advertising ID *" at bounding box center [316, 51] width 157 height 16
paste input "[PHONE_NUMBER]"
type input "[PHONE_NUMBER]"
click at [286, 86] on select "Select... Bing Ads Facebook Ads Google Ads" at bounding box center [316, 85] width 157 height 16
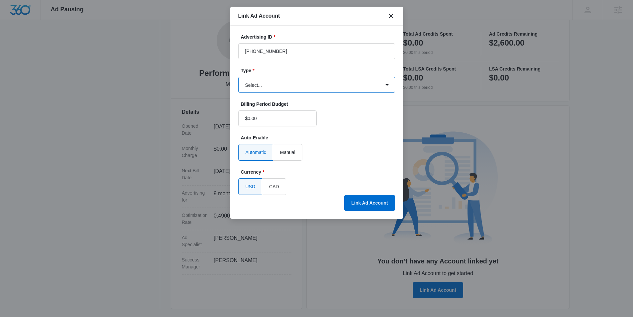
select select "google"
click at [238, 77] on select "Select... Bing Ads Facebook Ads Google Ads" at bounding box center [316, 85] width 157 height 16
click at [362, 201] on button "Link Ad Account" at bounding box center [369, 203] width 51 height 16
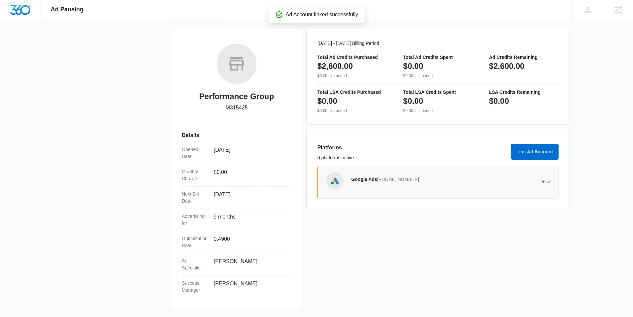
scroll to position [83, 0]
